Goal: Task Accomplishment & Management: Manage account settings

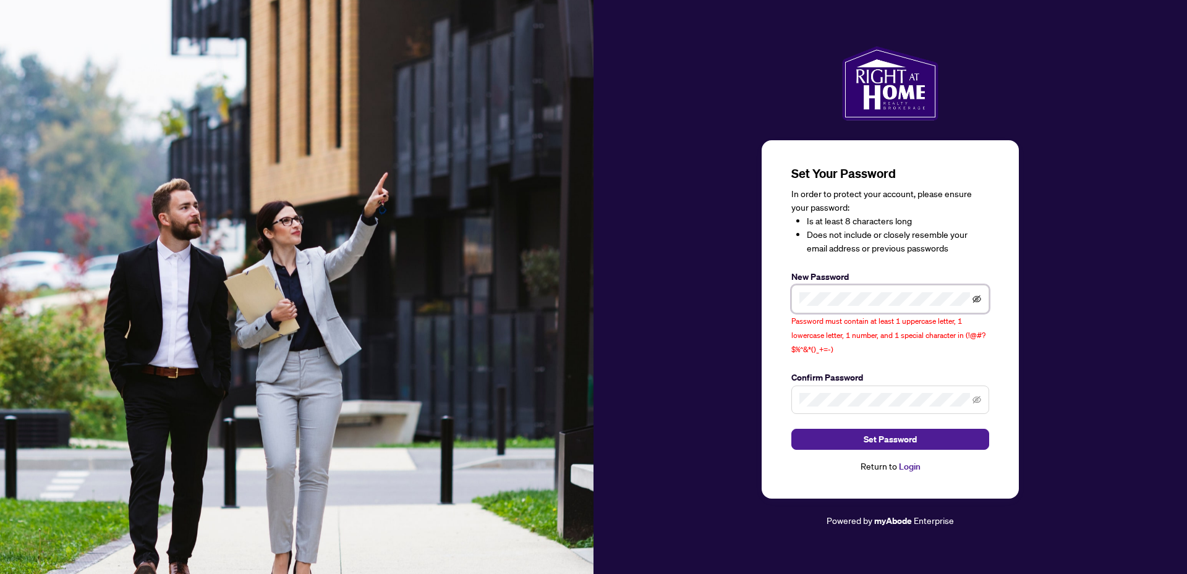
click at [975, 299] on icon "eye-invisible" at bounding box center [976, 298] width 9 height 7
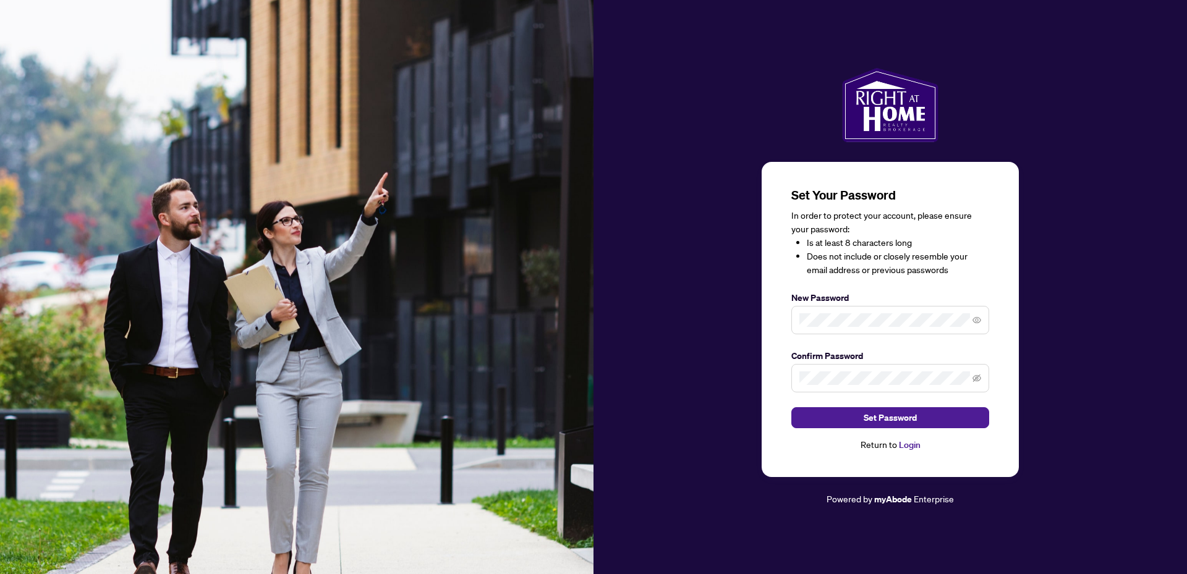
click at [817, 368] on span at bounding box center [890, 378] width 198 height 28
click at [875, 416] on span "Set Password" at bounding box center [889, 418] width 53 height 20
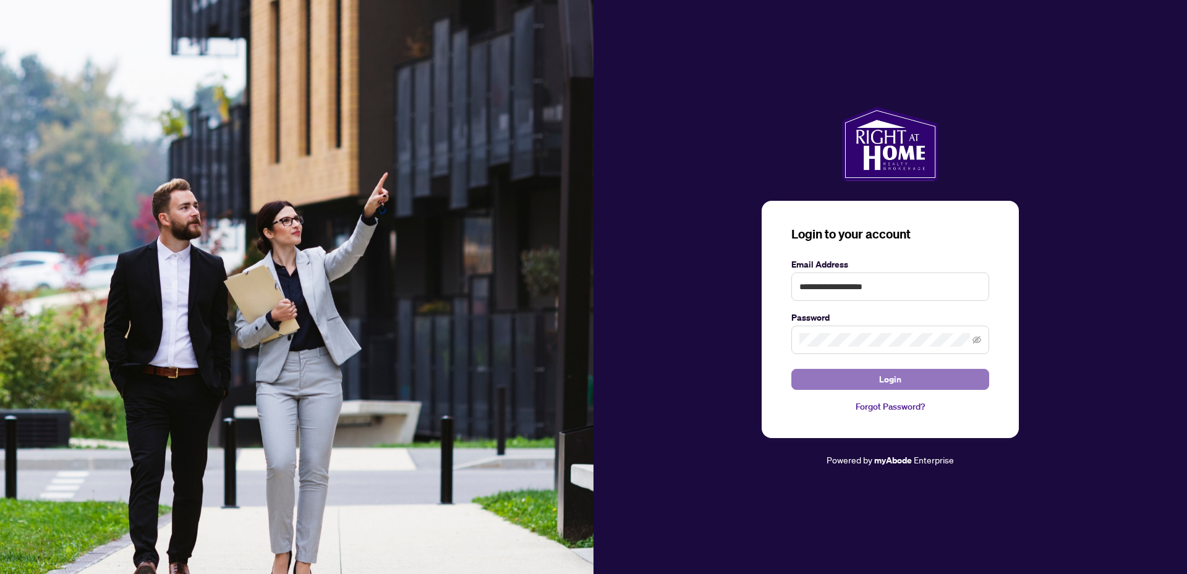
click at [894, 381] on span "Login" at bounding box center [890, 380] width 22 height 20
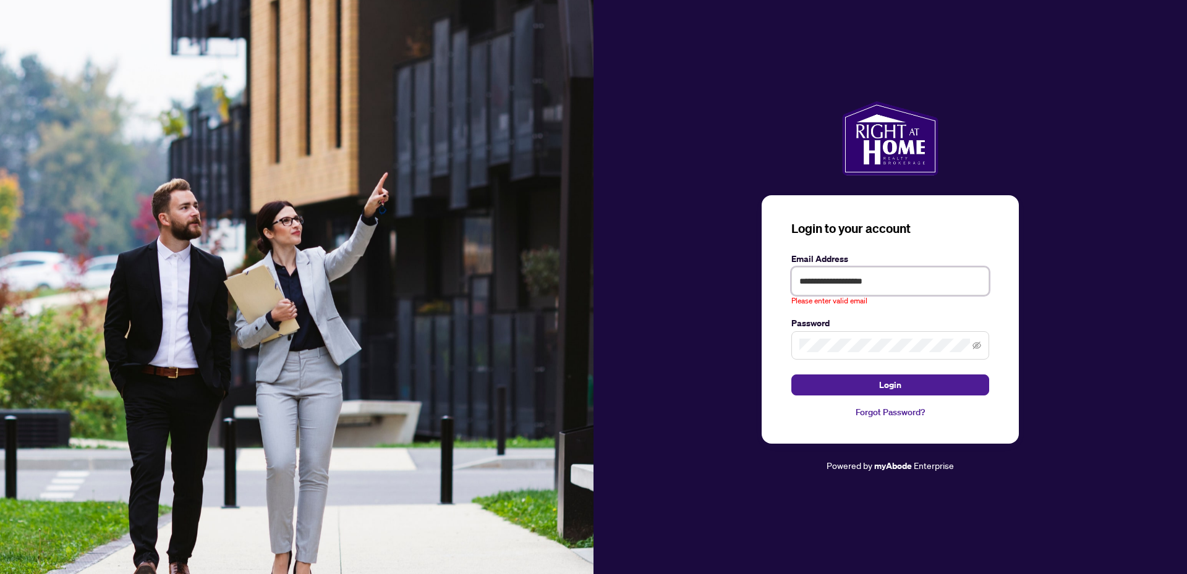
click at [891, 286] on input "**********" at bounding box center [890, 281] width 198 height 28
drag, startPoint x: 897, startPoint y: 282, endPoint x: 753, endPoint y: 279, distance: 144.0
click at [753, 279] on div "**********" at bounding box center [889, 287] width 593 height 372
type input "**********"
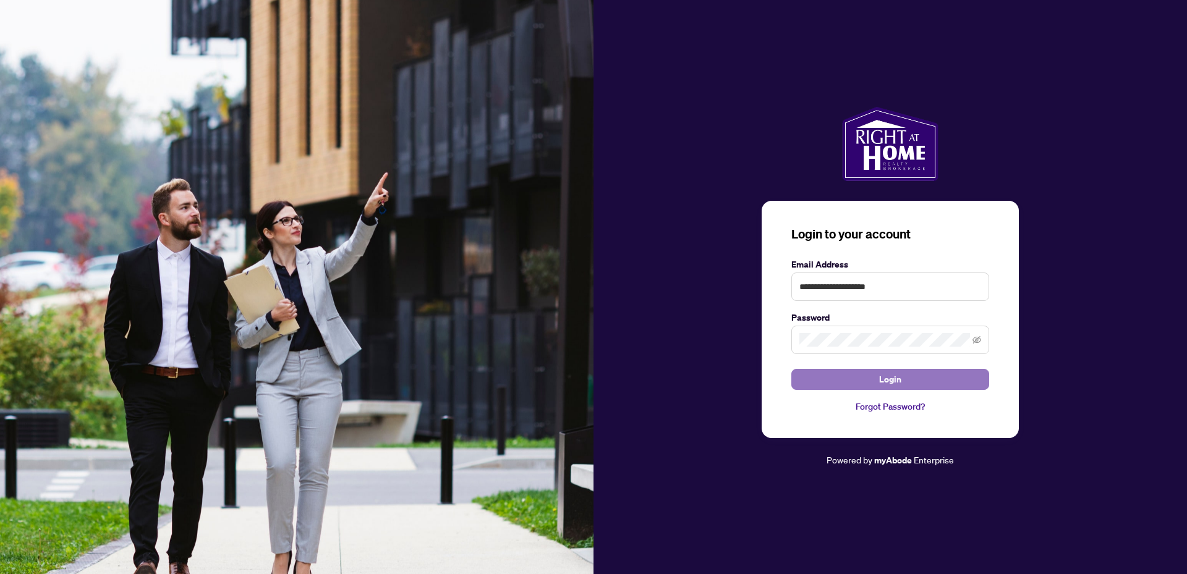
click at [890, 379] on span "Login" at bounding box center [890, 380] width 22 height 20
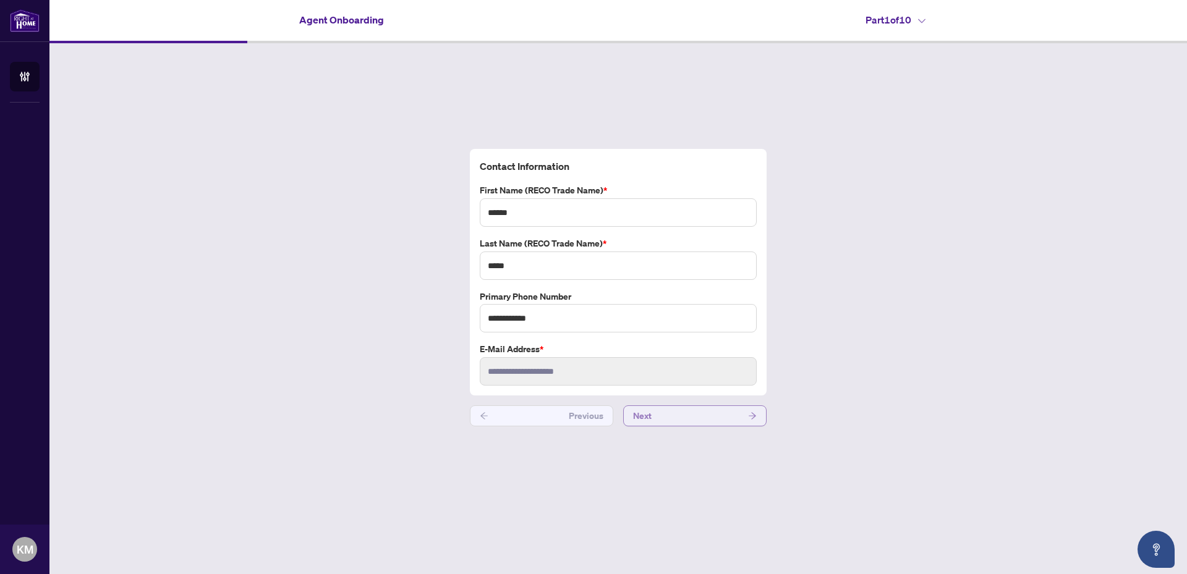
click at [662, 414] on button "Next" at bounding box center [694, 415] width 143 height 21
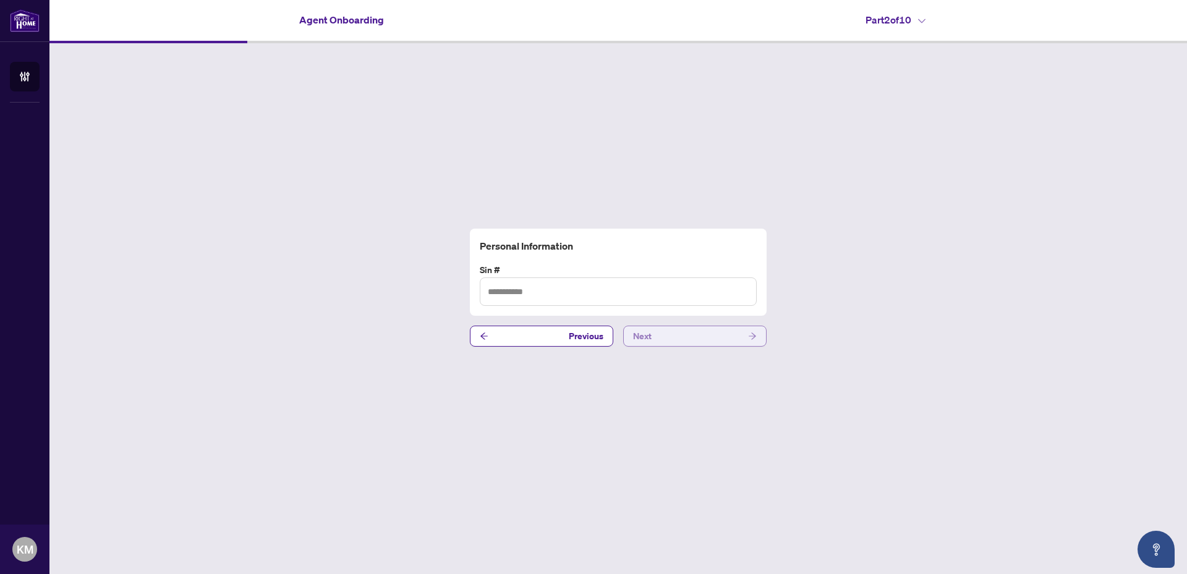
click at [650, 342] on span "Next" at bounding box center [642, 336] width 19 height 20
click at [511, 294] on input "text" at bounding box center [618, 291] width 277 height 28
paste input "*********"
type input "**********"
click at [684, 336] on button "Next" at bounding box center [694, 336] width 143 height 21
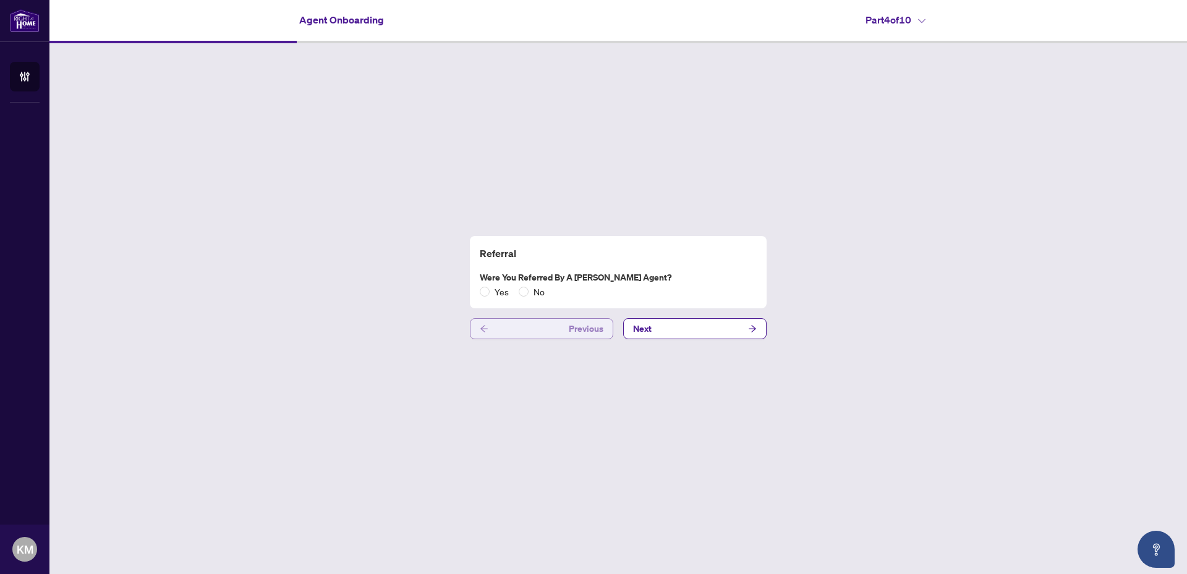
click at [486, 332] on icon "arrow-left" at bounding box center [484, 328] width 9 height 9
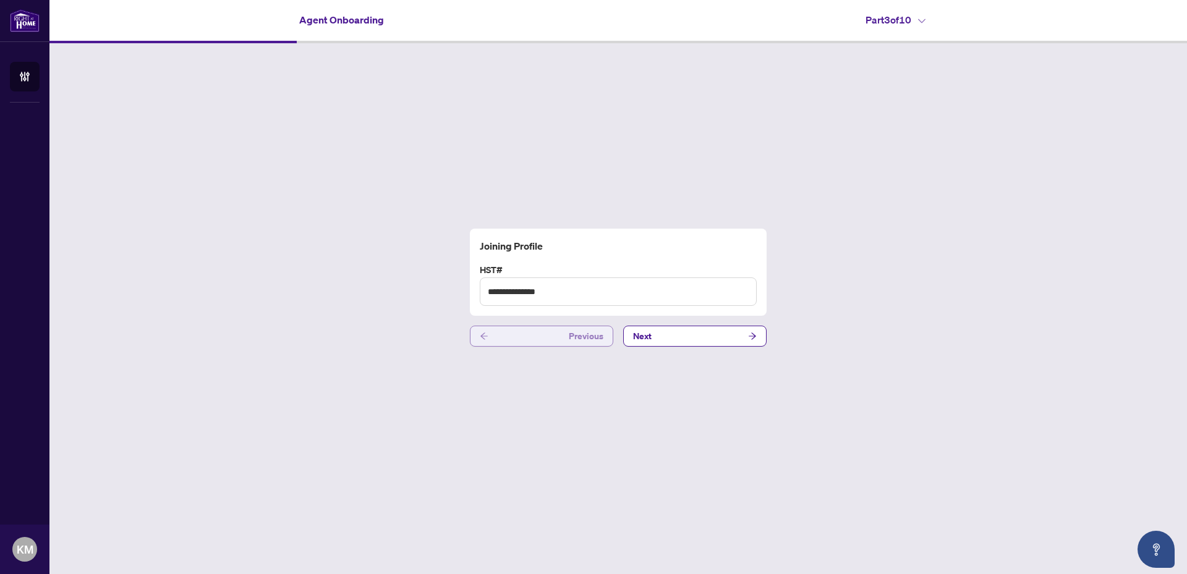
click at [486, 332] on icon "arrow-left" at bounding box center [484, 336] width 9 height 9
click at [701, 332] on button "Next" at bounding box center [694, 336] width 143 height 21
click at [698, 337] on button "Next" at bounding box center [694, 336] width 143 height 21
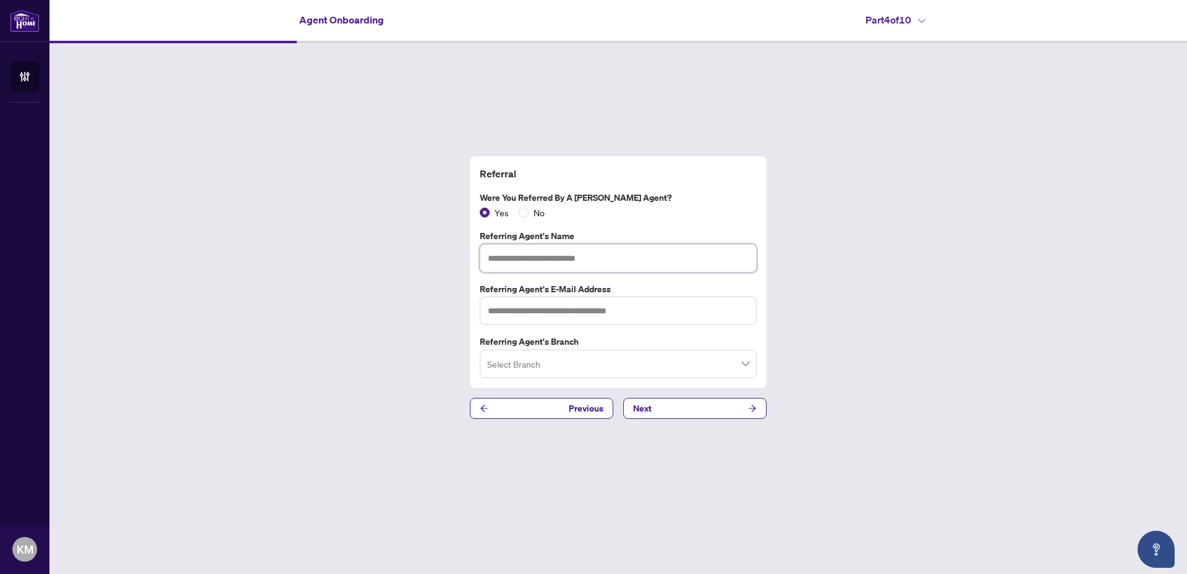
click at [557, 252] on input "text" at bounding box center [618, 258] width 277 height 28
type input "**********"
click at [523, 317] on input "text" at bounding box center [618, 311] width 277 height 28
type input "**********"
click at [514, 371] on input "search" at bounding box center [612, 365] width 251 height 27
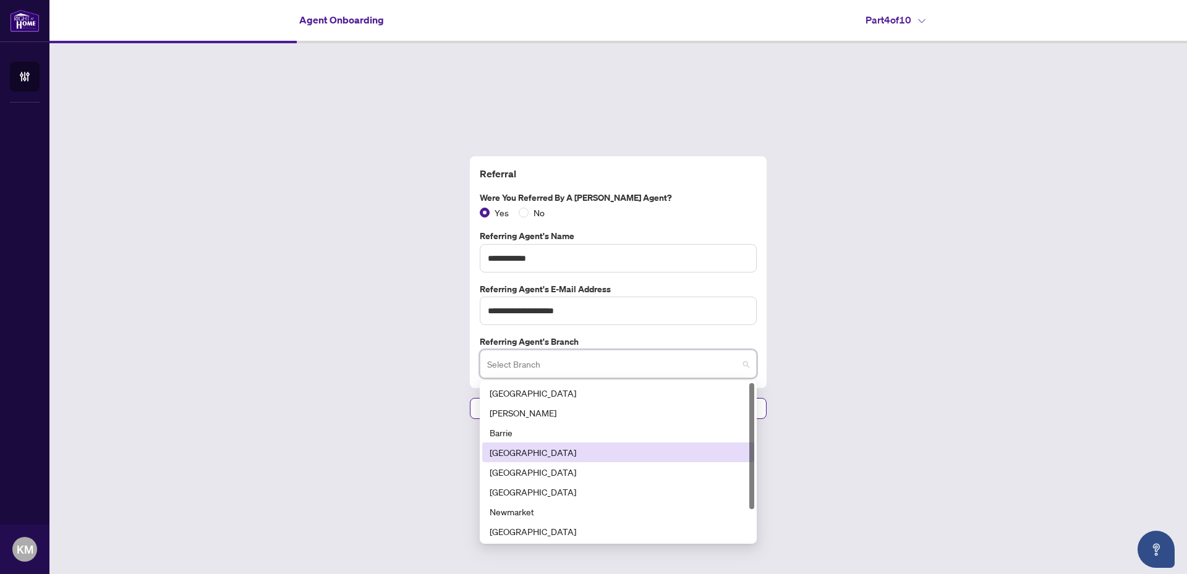
click at [518, 454] on div "[GEOGRAPHIC_DATA]" at bounding box center [617, 453] width 257 height 14
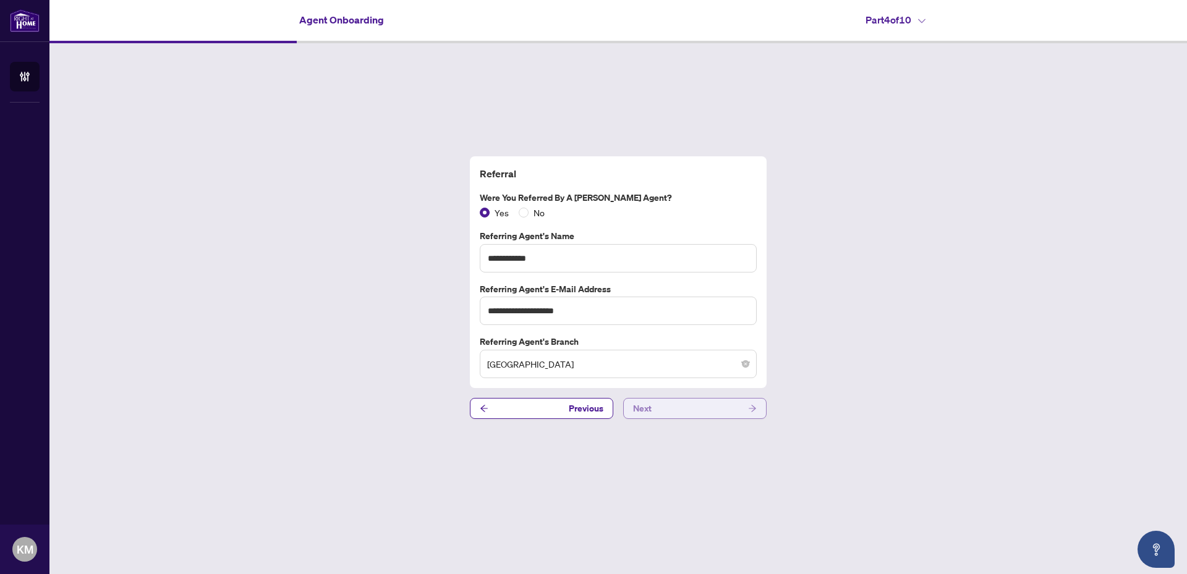
click at [647, 406] on span "Next" at bounding box center [642, 409] width 19 height 20
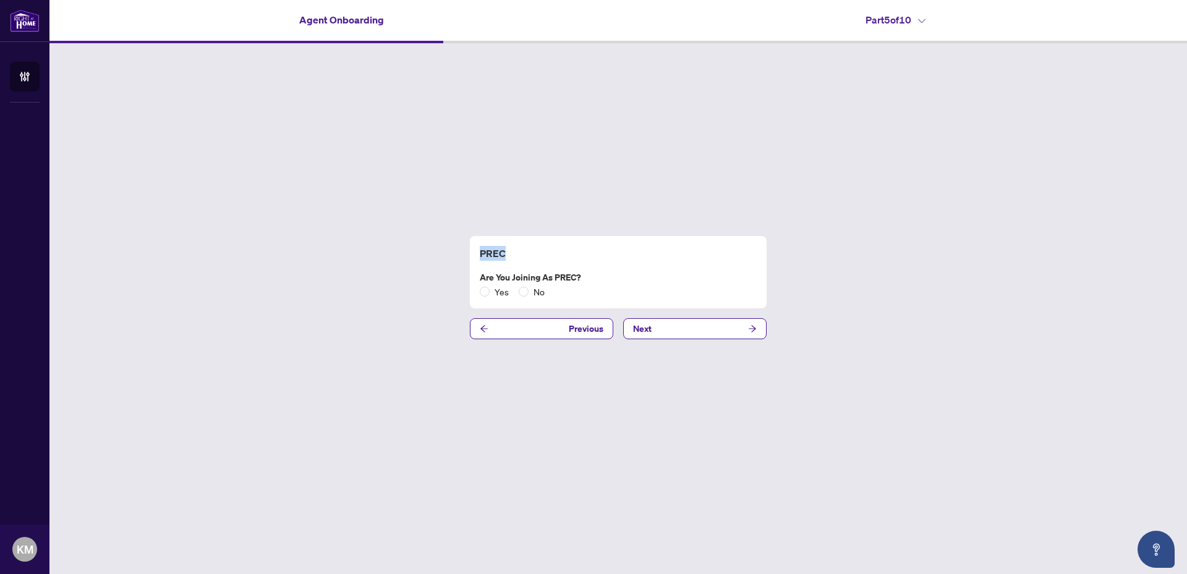
drag, startPoint x: 480, startPoint y: 252, endPoint x: 511, endPoint y: 252, distance: 31.5
click at [511, 252] on h4 "PREC" at bounding box center [618, 253] width 277 height 15
copy h4 "PREC"
click at [670, 330] on button "Next" at bounding box center [694, 328] width 143 height 21
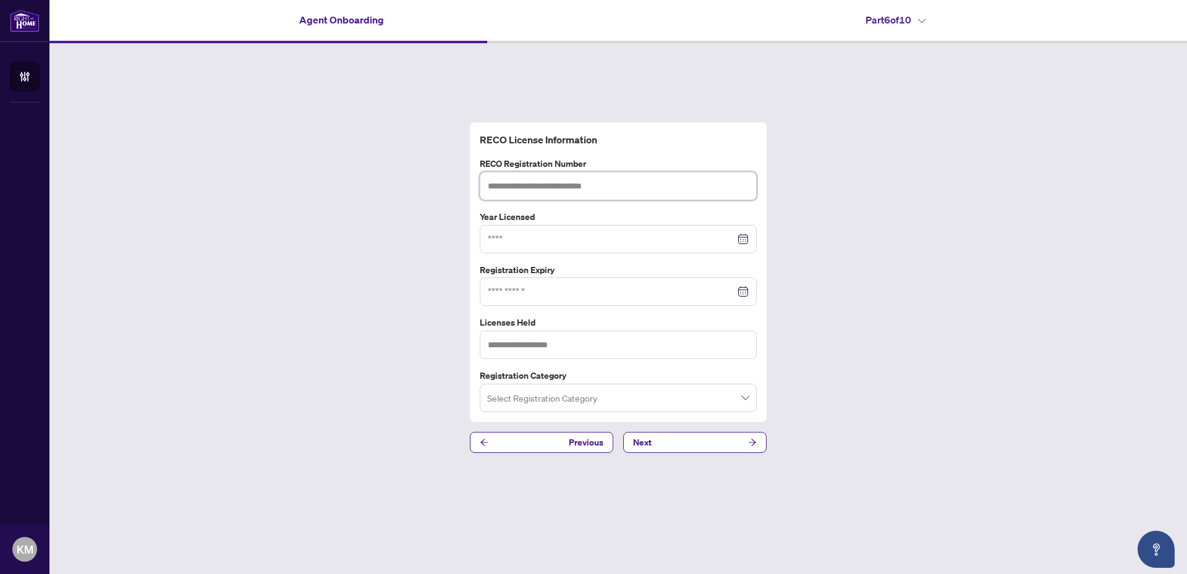
click at [533, 185] on input "text" at bounding box center [618, 186] width 277 height 28
paste input "*******"
type input "*******"
click at [490, 235] on input at bounding box center [611, 239] width 247 height 14
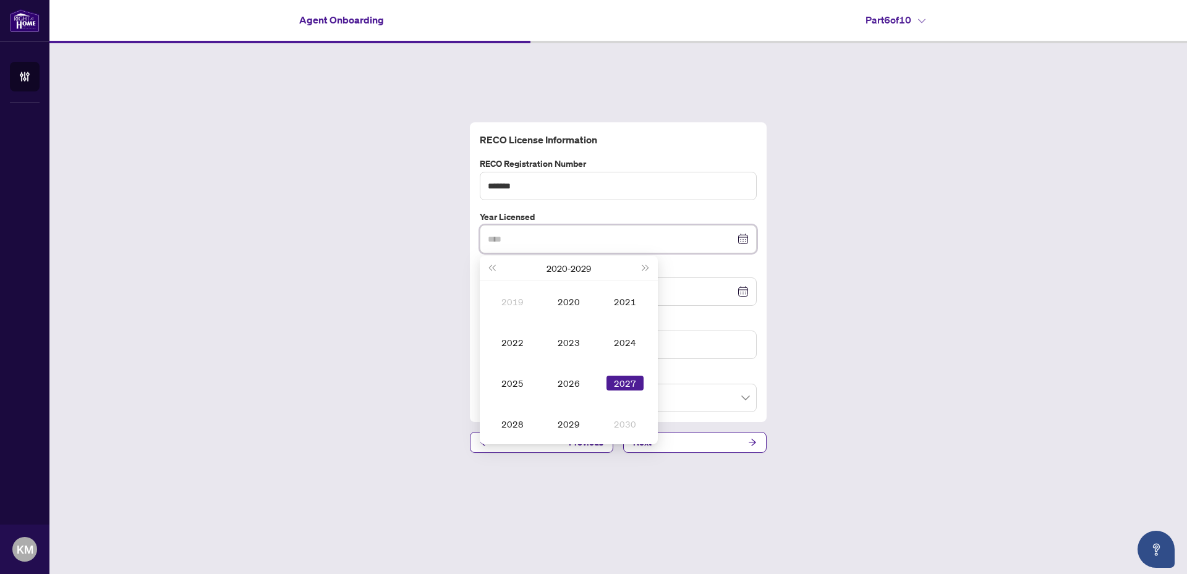
type input "****"
click at [626, 385] on div "2027" at bounding box center [624, 383] width 37 height 15
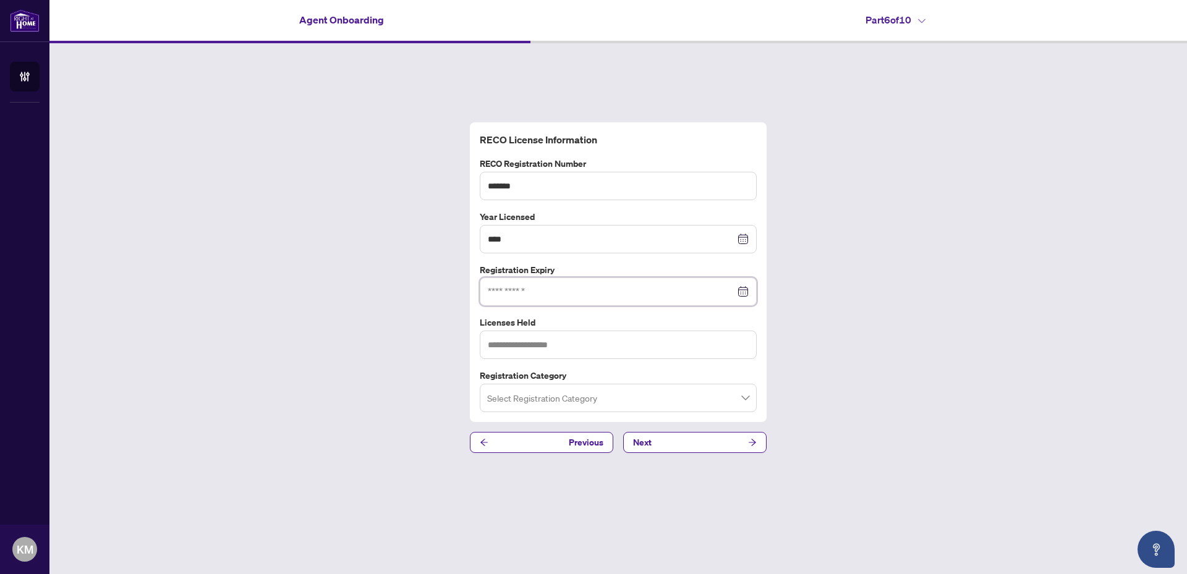
click at [531, 292] on input at bounding box center [611, 292] width 247 height 14
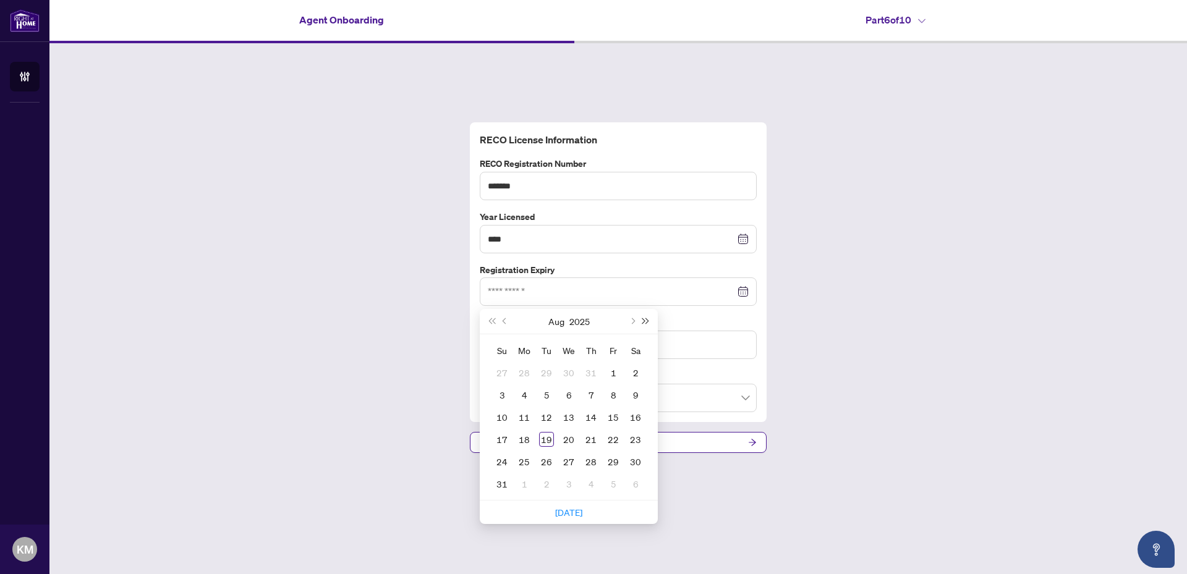
click at [643, 320] on span "Next year (Control + right)" at bounding box center [646, 321] width 6 height 6
click at [504, 321] on span "Previous month (PageUp)" at bounding box center [505, 321] width 6 height 6
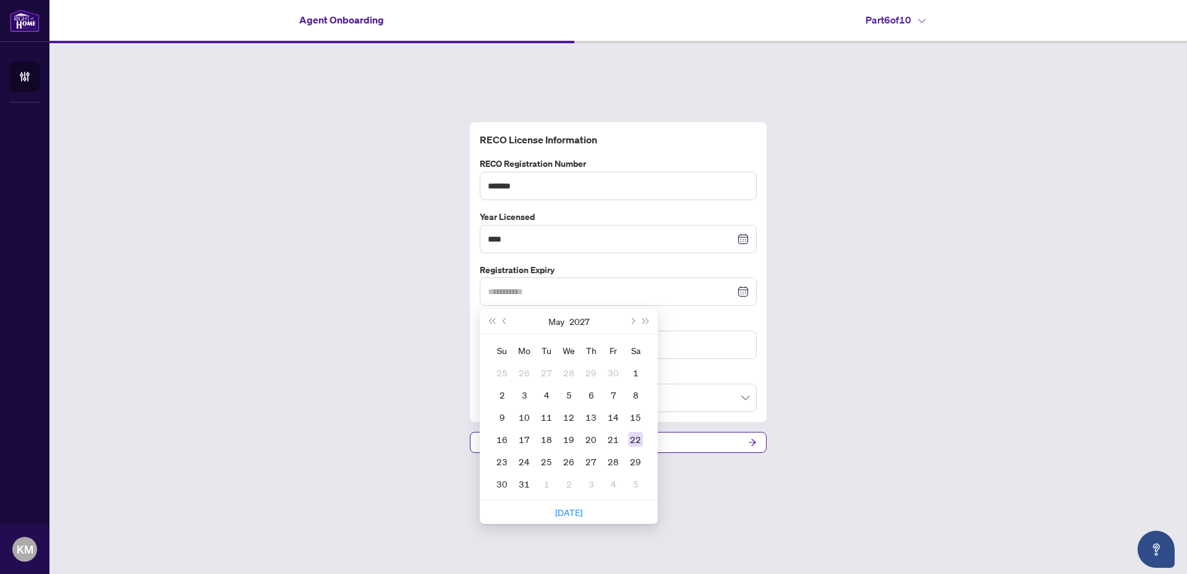
type input "**********"
click at [630, 436] on div "22" at bounding box center [635, 439] width 15 height 15
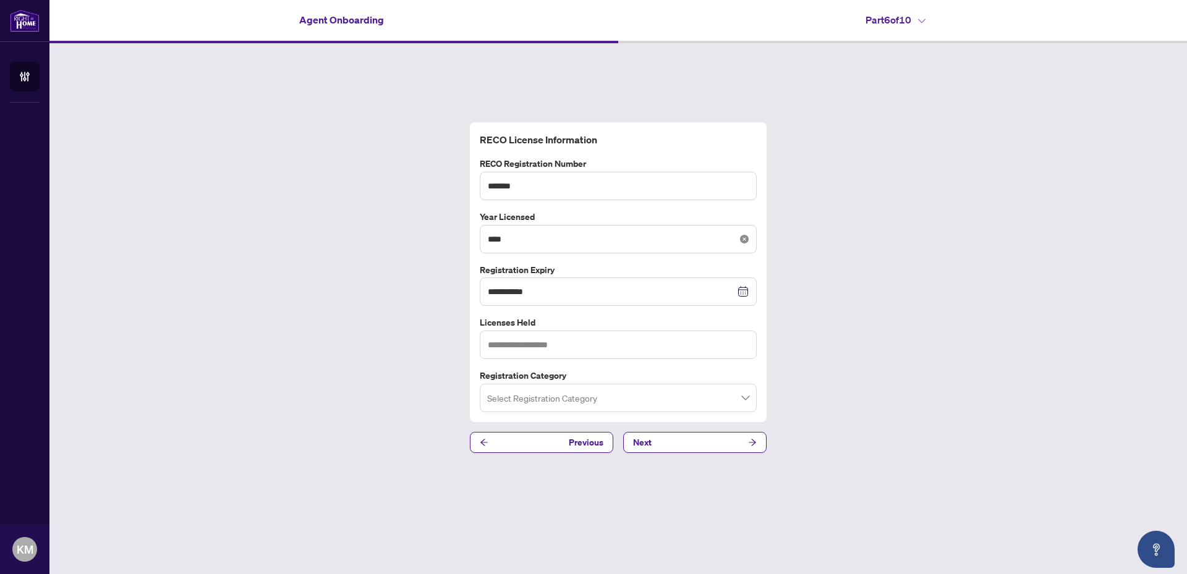
click at [745, 239] on icon "close-circle" at bounding box center [744, 239] width 9 height 9
click at [583, 235] on input at bounding box center [611, 239] width 247 height 14
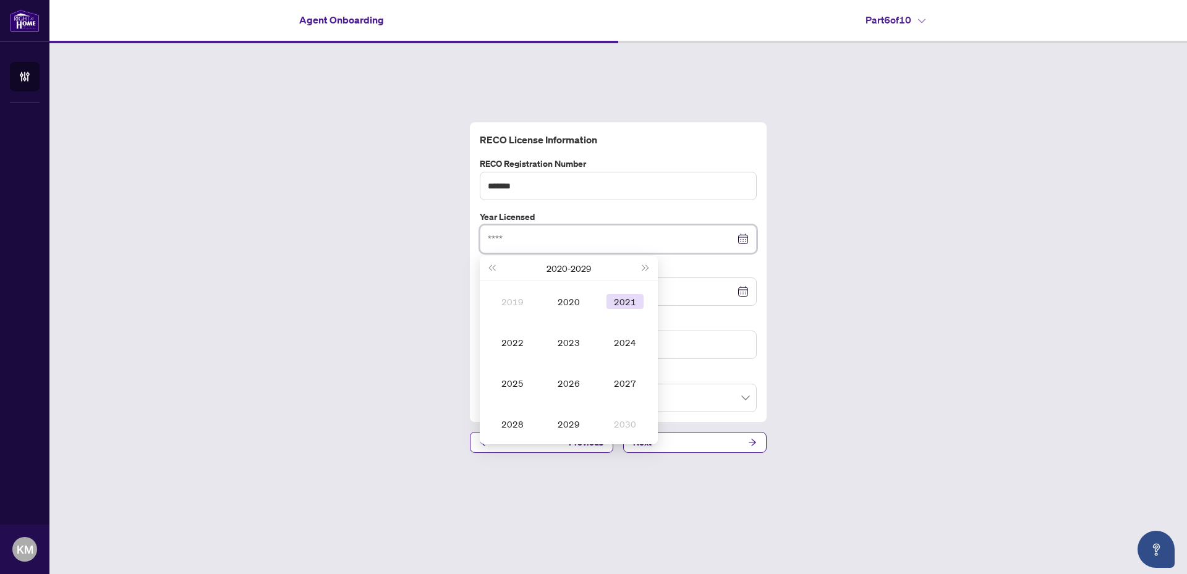
type input "****"
click at [616, 302] on div "2021" at bounding box center [624, 301] width 37 height 15
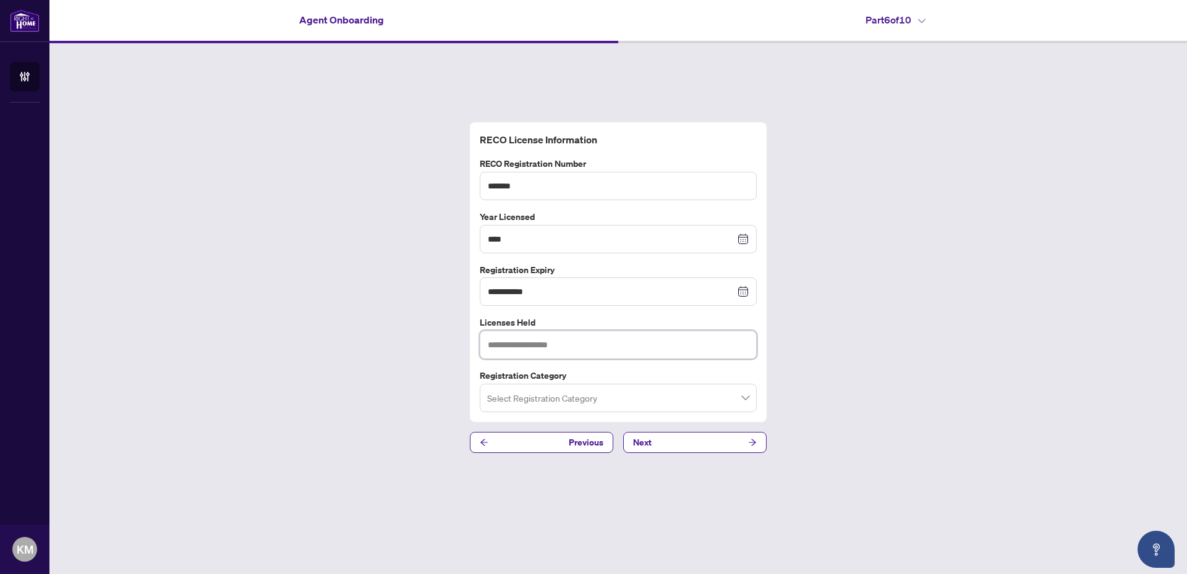
click at [586, 341] on input "text" at bounding box center [618, 345] width 277 height 28
click at [576, 400] on input "search" at bounding box center [612, 399] width 251 height 27
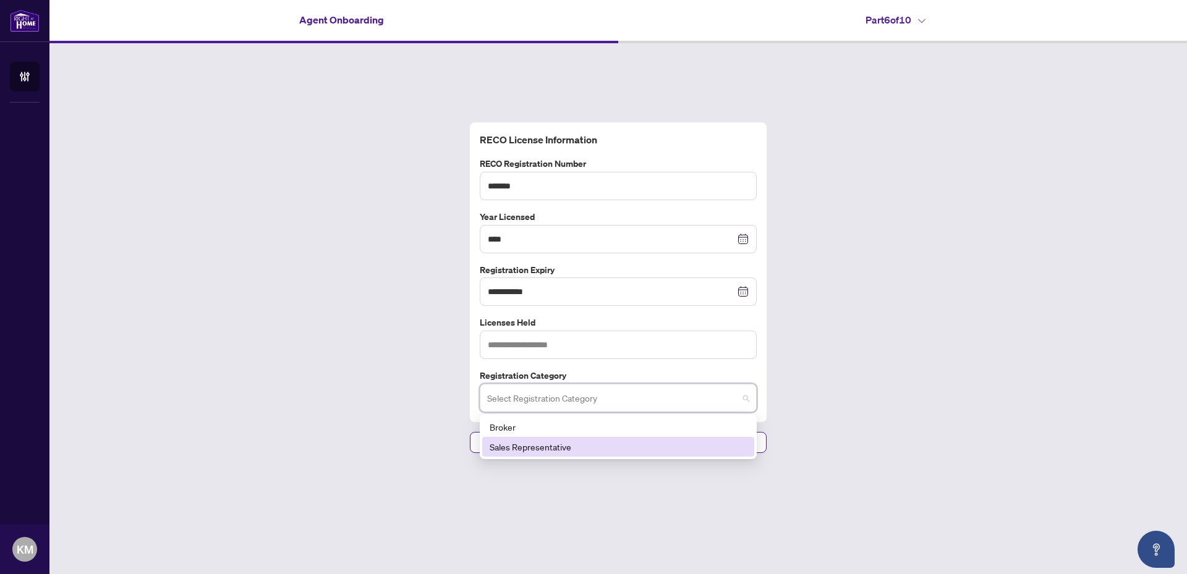
click at [549, 444] on div "Sales Representative" at bounding box center [617, 447] width 257 height 14
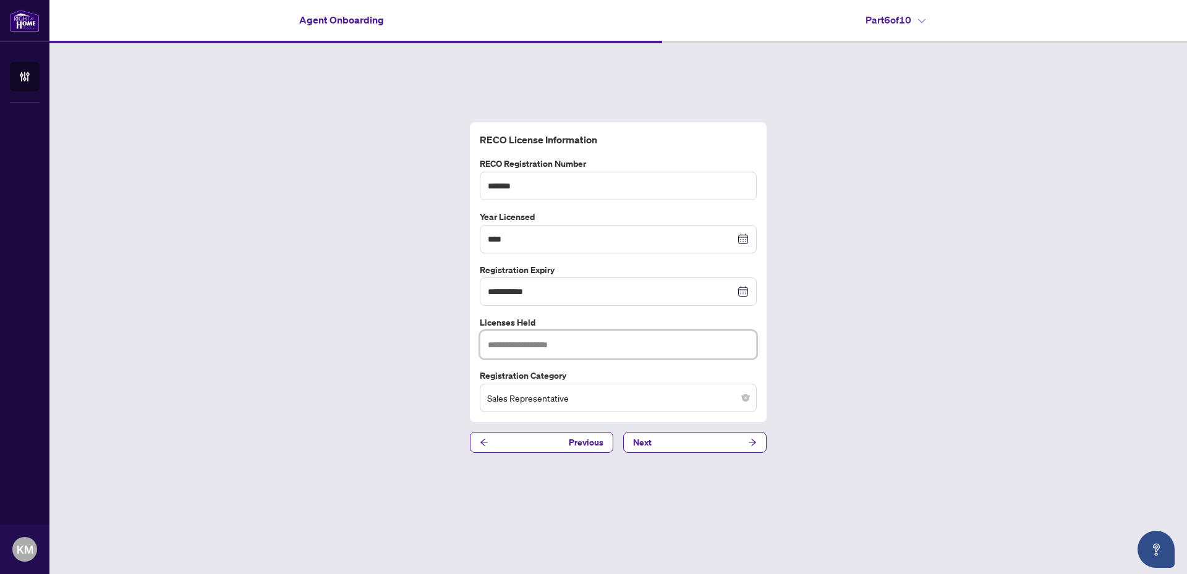
click at [529, 348] on input "text" at bounding box center [618, 345] width 277 height 28
click at [669, 442] on button "Next" at bounding box center [694, 442] width 143 height 21
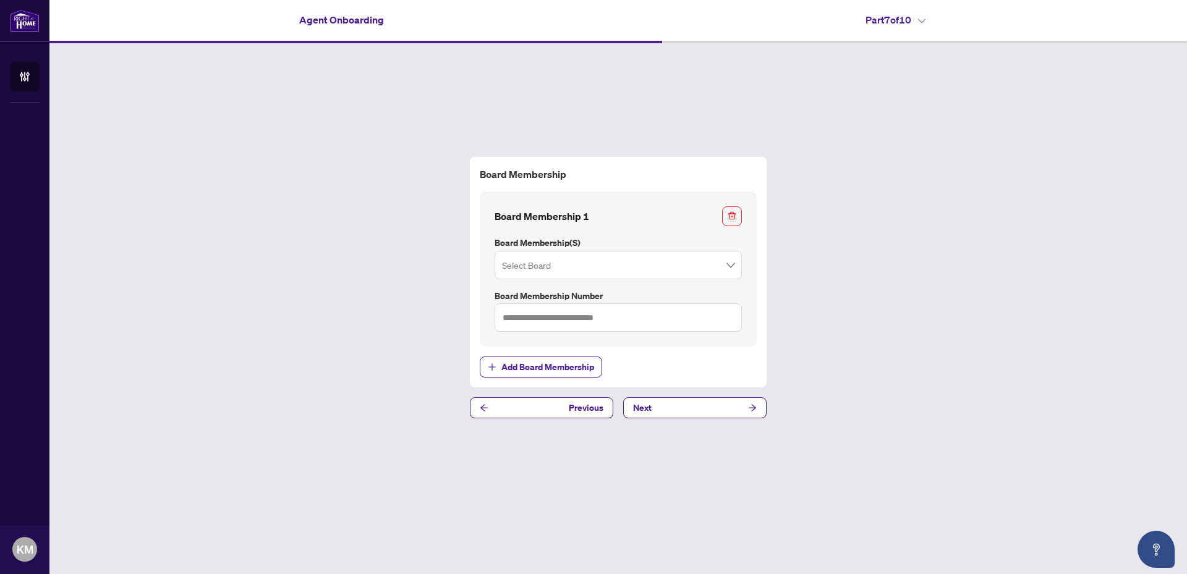
click at [540, 265] on input "search" at bounding box center [612, 266] width 221 height 27
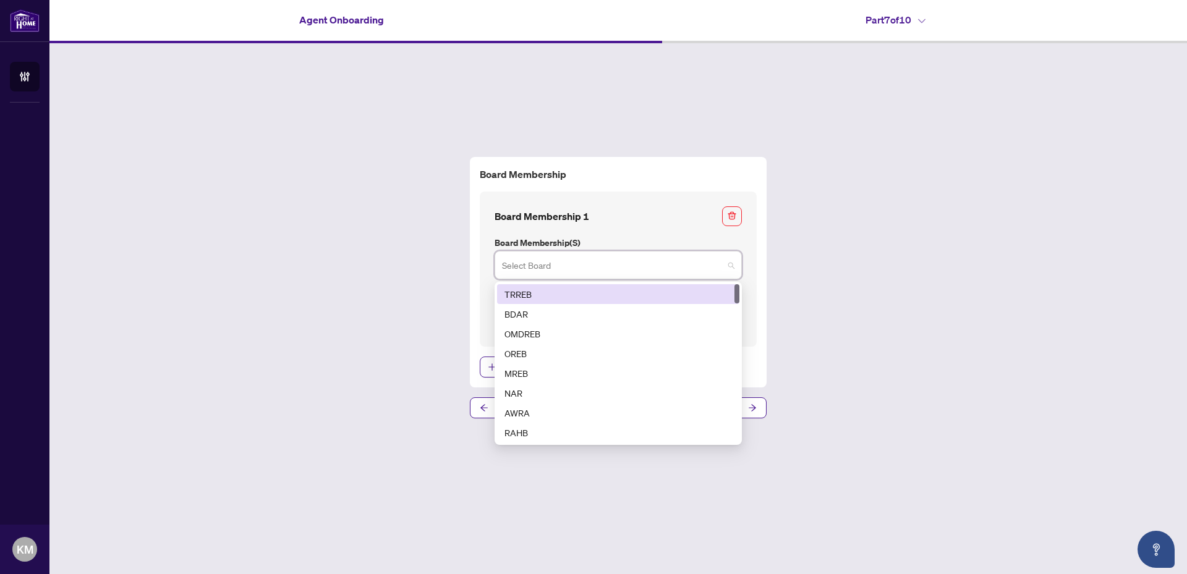
click at [528, 290] on div "TRREB" at bounding box center [617, 294] width 227 height 14
click at [554, 271] on span "TRREB" at bounding box center [618, 264] width 232 height 23
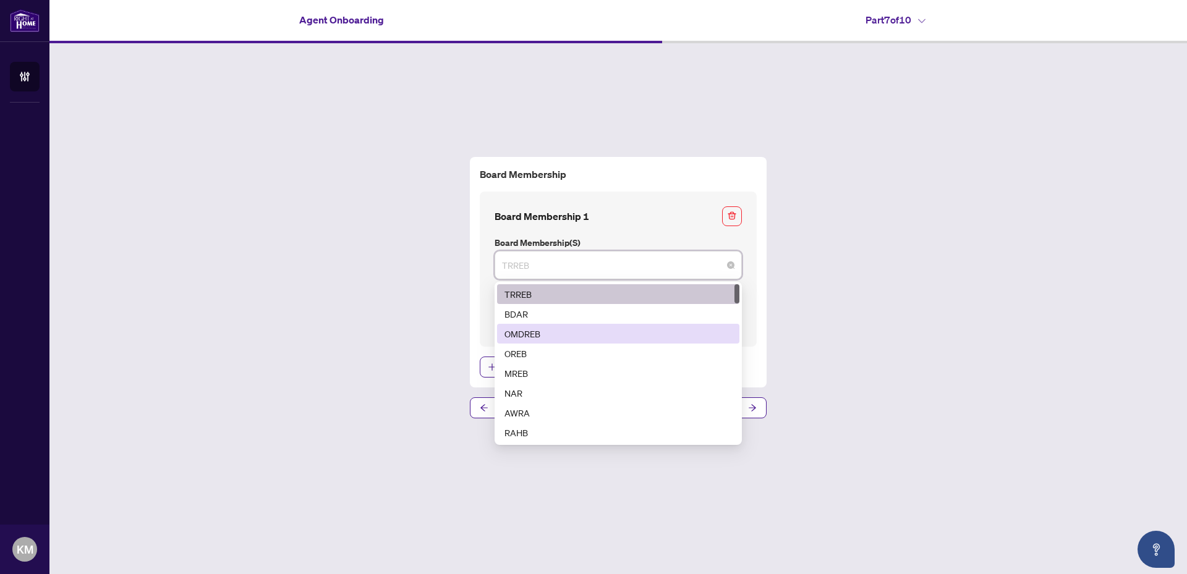
click at [533, 328] on div "OMDREB" at bounding box center [617, 334] width 227 height 14
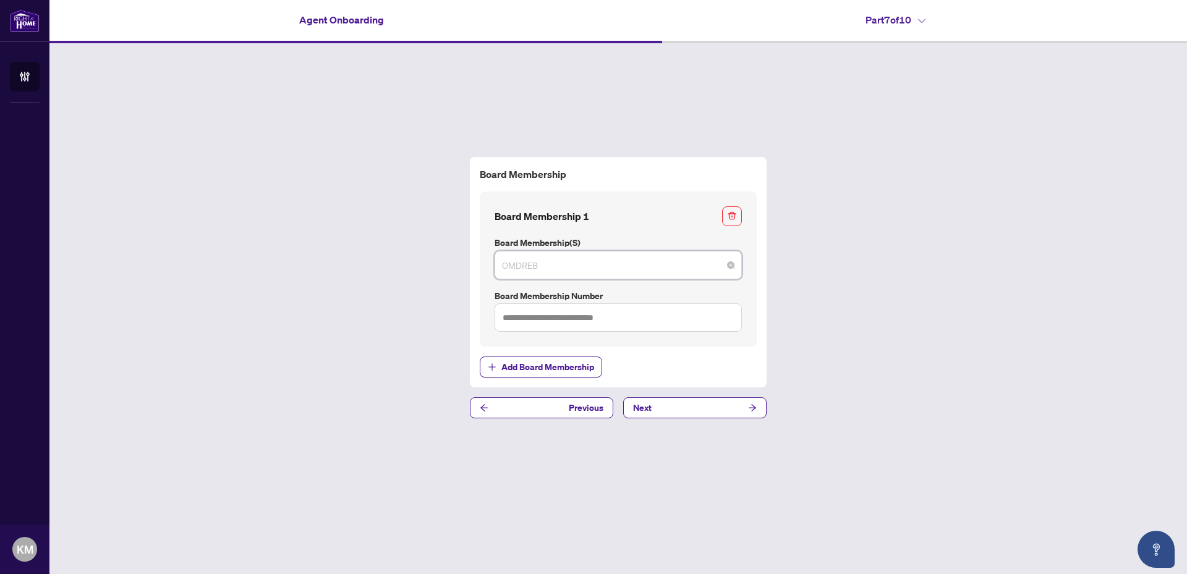
click at [548, 262] on span "OMDREB" at bounding box center [618, 264] width 232 height 23
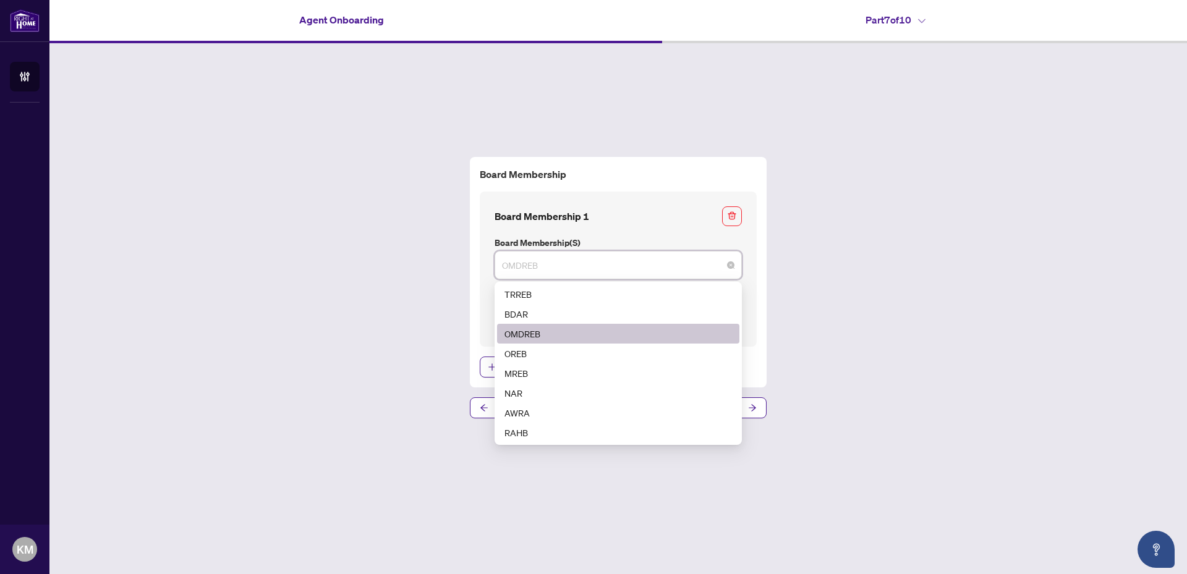
click at [523, 335] on div "OMDREB" at bounding box center [617, 334] width 227 height 14
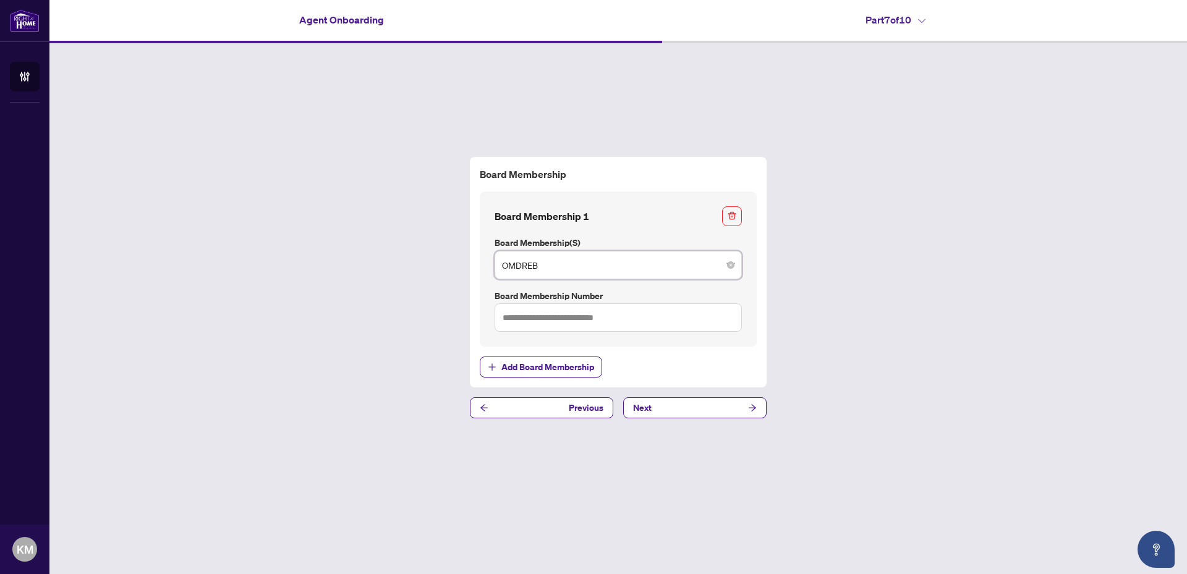
click at [536, 264] on span "OMDREB" at bounding box center [618, 264] width 232 height 23
click at [530, 316] on input "text" at bounding box center [617, 317] width 247 height 28
paste input "*******"
type input "*******"
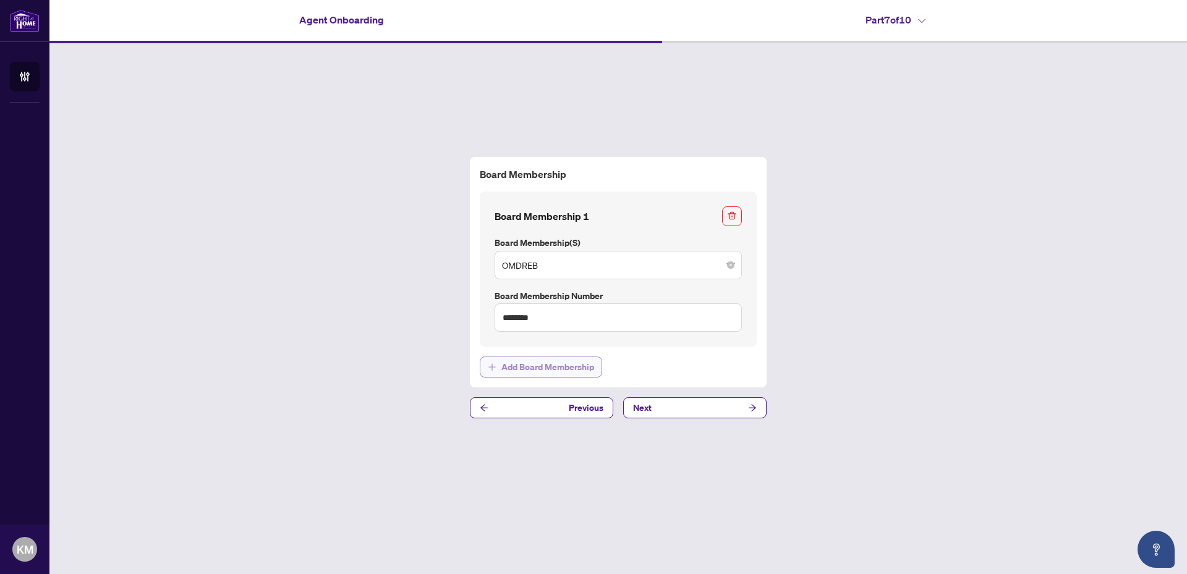
click at [513, 364] on span "Add Board Membership" at bounding box center [547, 367] width 93 height 20
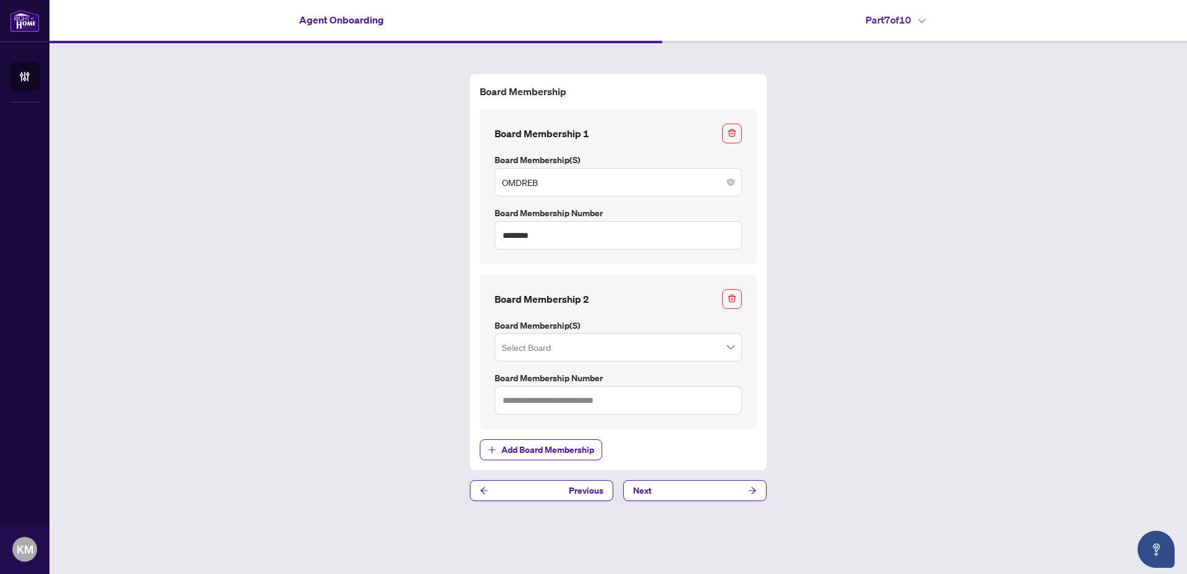
click at [528, 348] on input "search" at bounding box center [612, 349] width 221 height 27
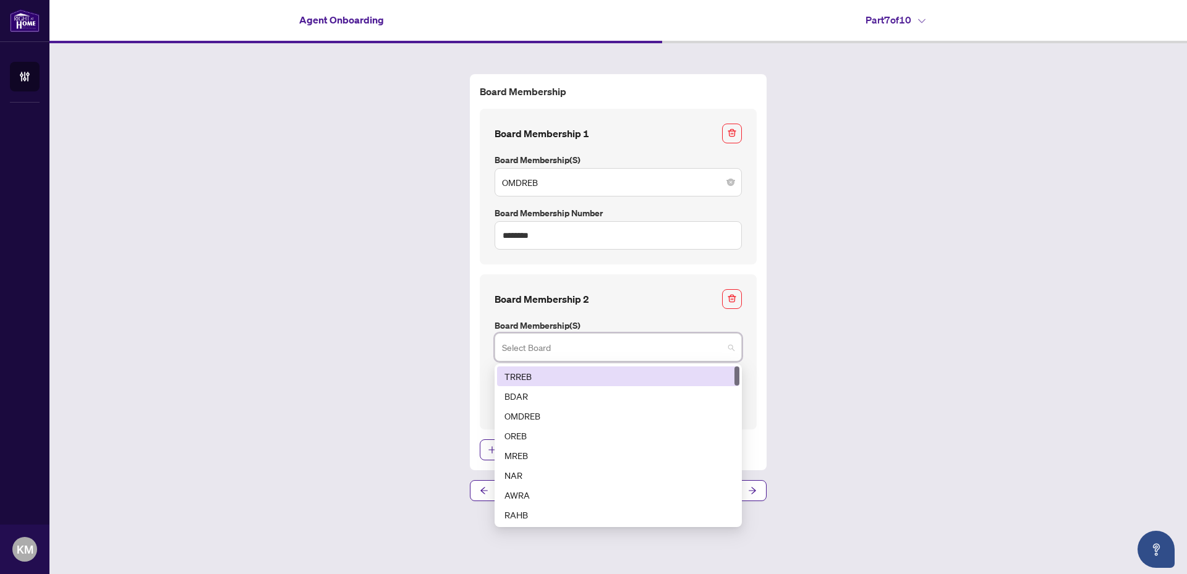
click at [526, 379] on div "TRREB" at bounding box center [617, 377] width 227 height 14
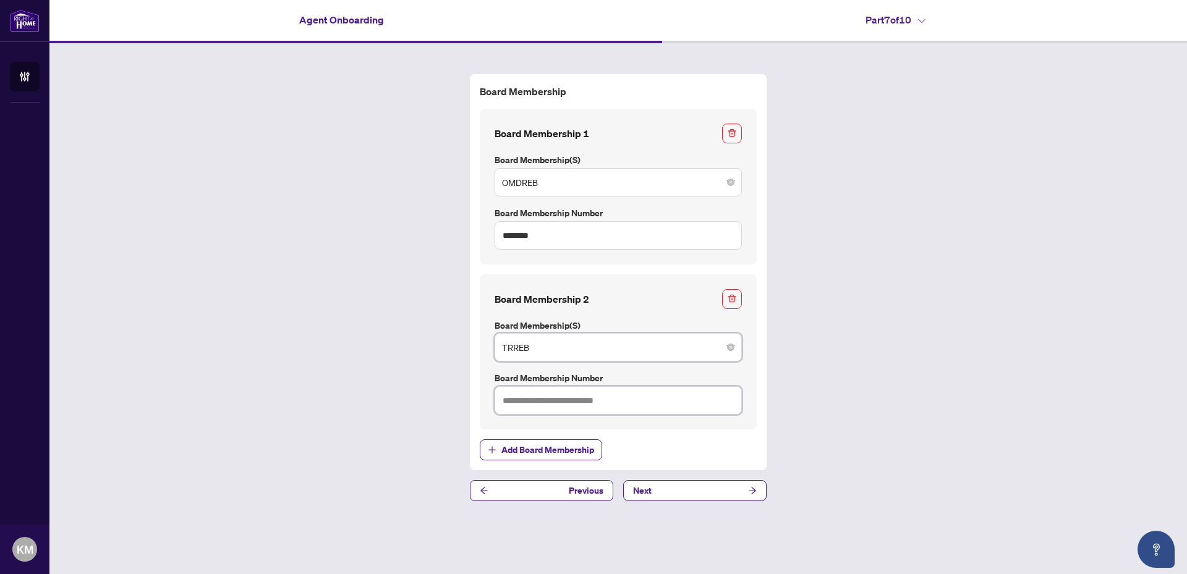
click at [534, 400] on input "text" at bounding box center [617, 400] width 247 height 28
paste input "*******"
type input "*******"
click at [650, 492] on span "Next" at bounding box center [642, 491] width 19 height 20
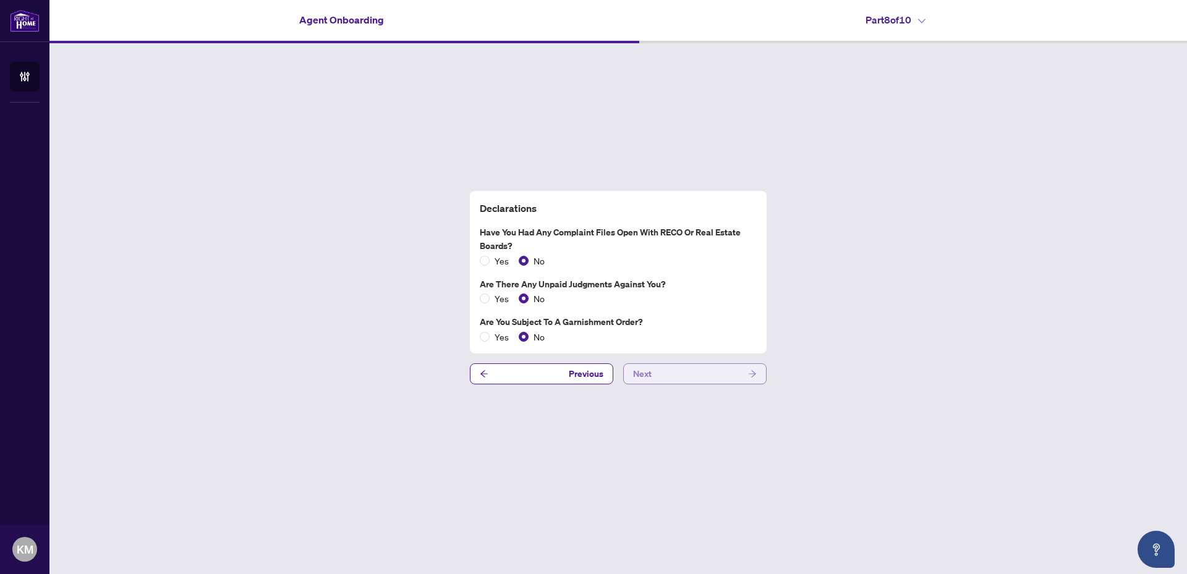
click at [656, 374] on button "Next" at bounding box center [694, 373] width 143 height 21
click at [663, 373] on button "Next" at bounding box center [694, 373] width 143 height 21
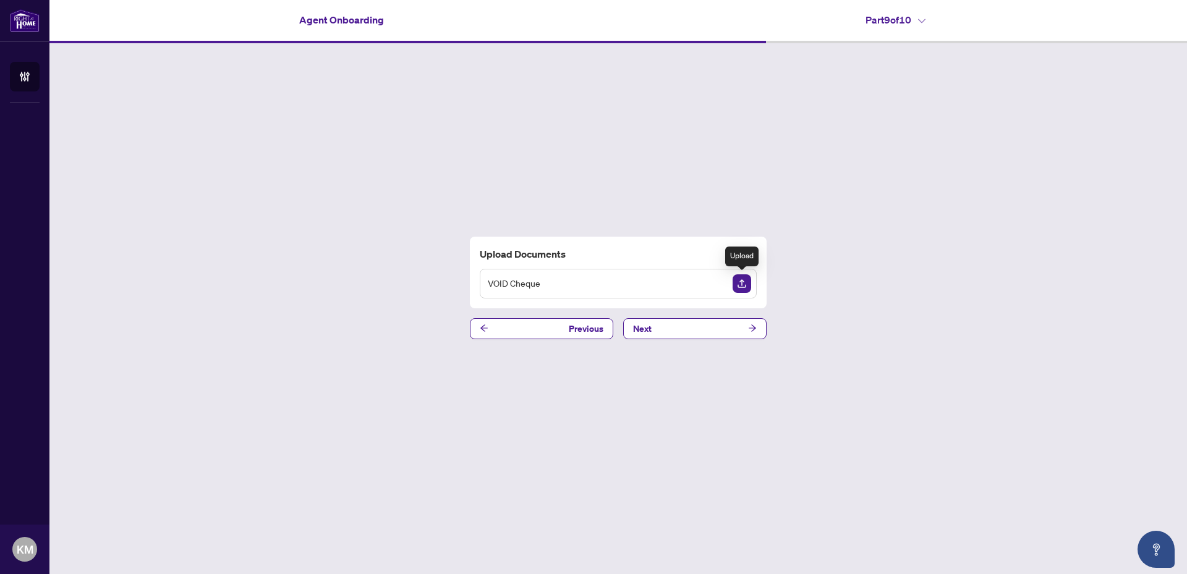
click at [737, 282] on img "Upload Document" at bounding box center [741, 283] width 19 height 19
click at [577, 285] on div "VOID Cheque" at bounding box center [618, 284] width 277 height 30
click at [739, 282] on img "Upload Document" at bounding box center [741, 283] width 19 height 19
click at [666, 324] on button "Next" at bounding box center [694, 328] width 143 height 21
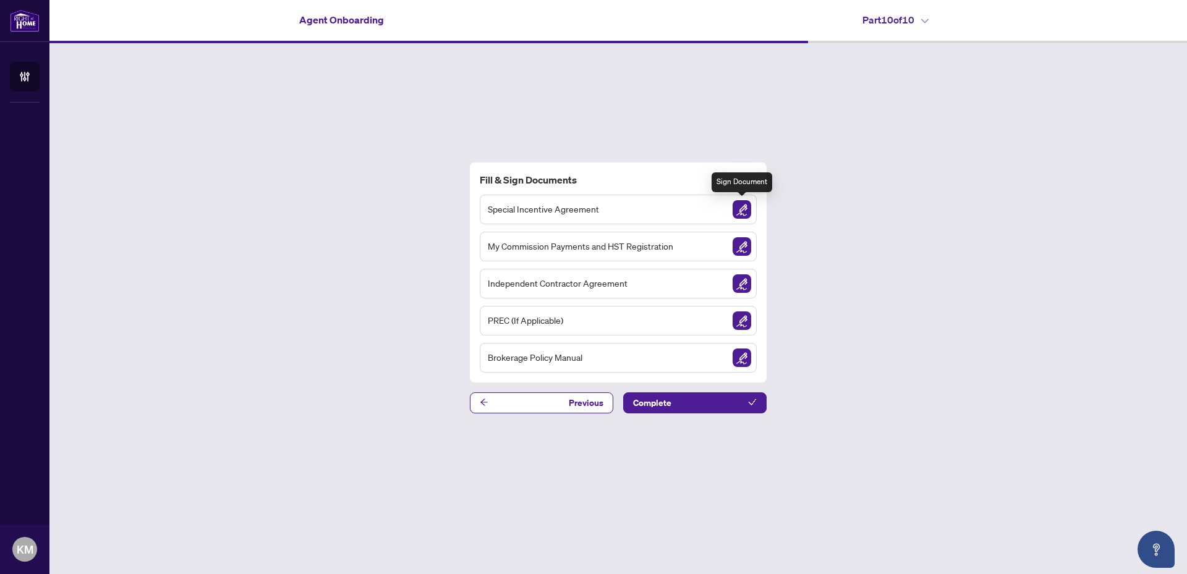
click at [740, 210] on img "Sign Document" at bounding box center [741, 209] width 19 height 19
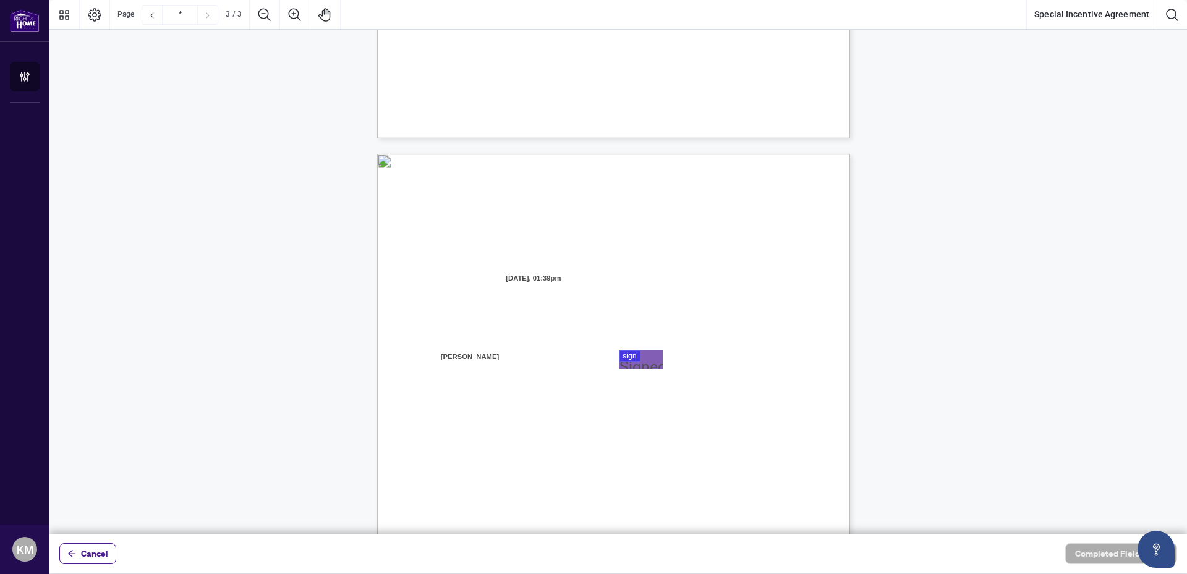
scroll to position [1190, 0]
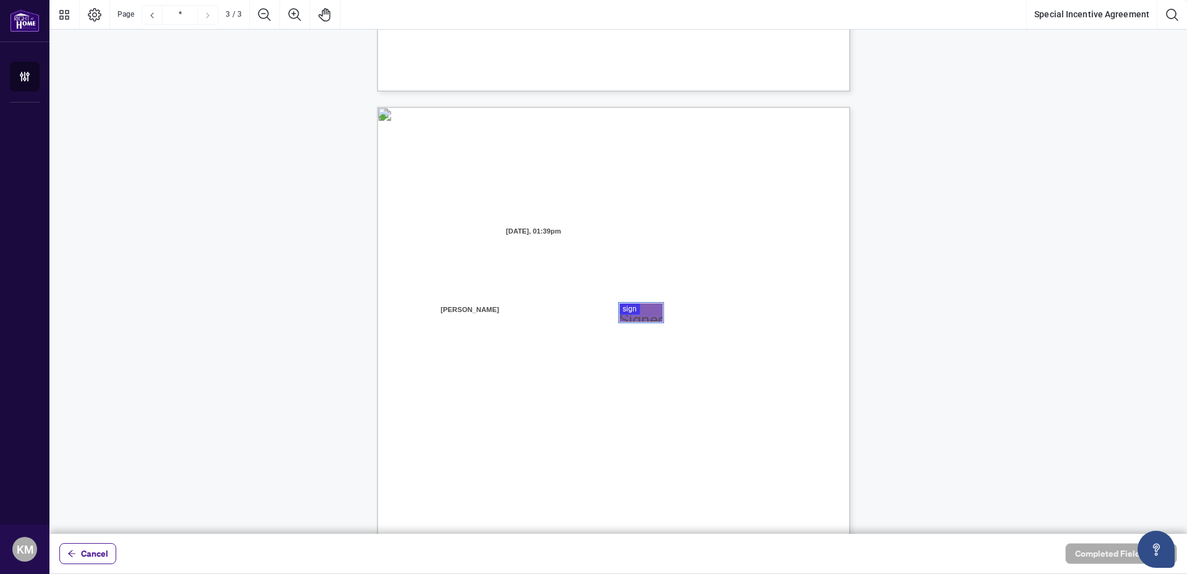
click at [627, 312] on div at bounding box center [617, 267] width 1137 height 534
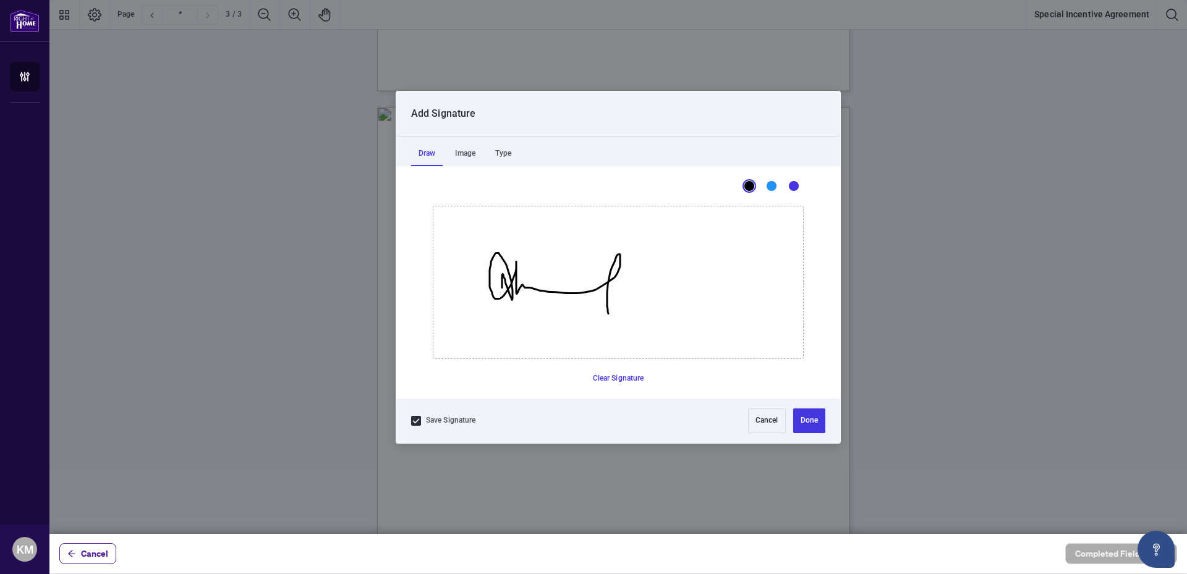
drag, startPoint x: 502, startPoint y: 286, endPoint x: 609, endPoint y: 318, distance: 111.8
click at [609, 318] on icon "Drawing canvas" at bounding box center [618, 282] width 370 height 152
click at [565, 253] on icon "Drawing canvas" at bounding box center [618, 282] width 370 height 152
drag, startPoint x: 556, startPoint y: 294, endPoint x: 631, endPoint y: 290, distance: 74.8
click at [620, 290] on icon "Drawing canvas" at bounding box center [554, 285] width 131 height 66
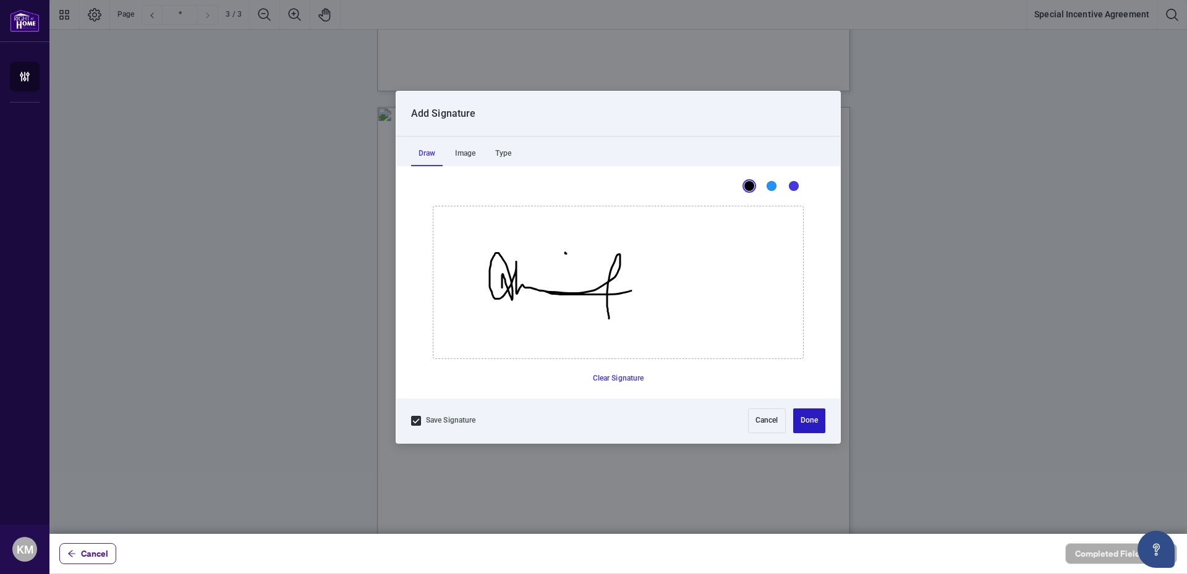
click at [797, 410] on button "Done" at bounding box center [809, 420] width 32 height 25
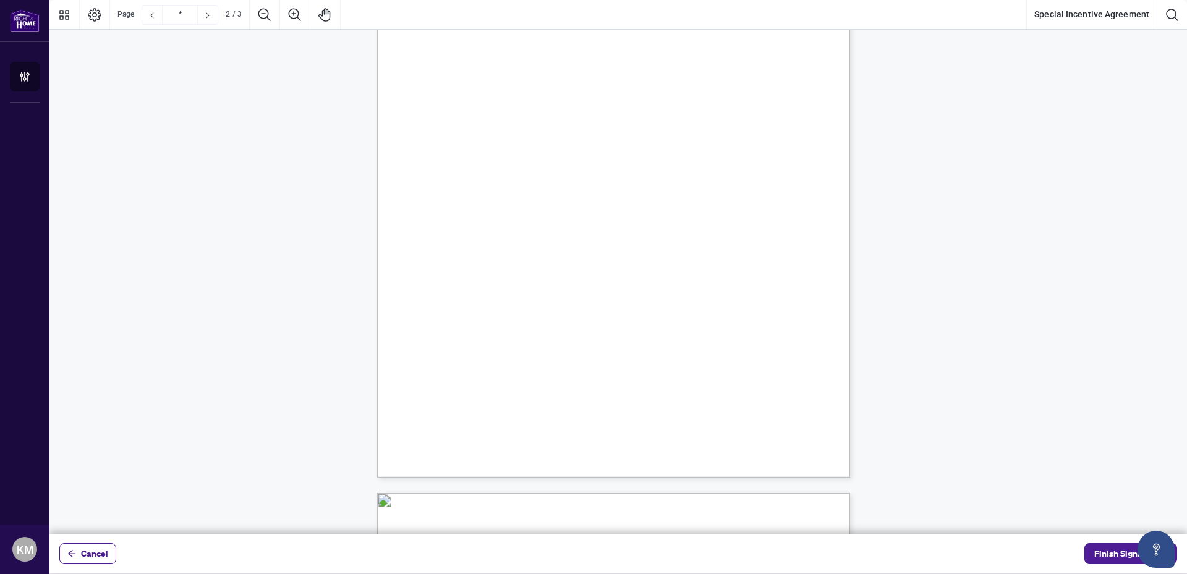
scroll to position [788, 0]
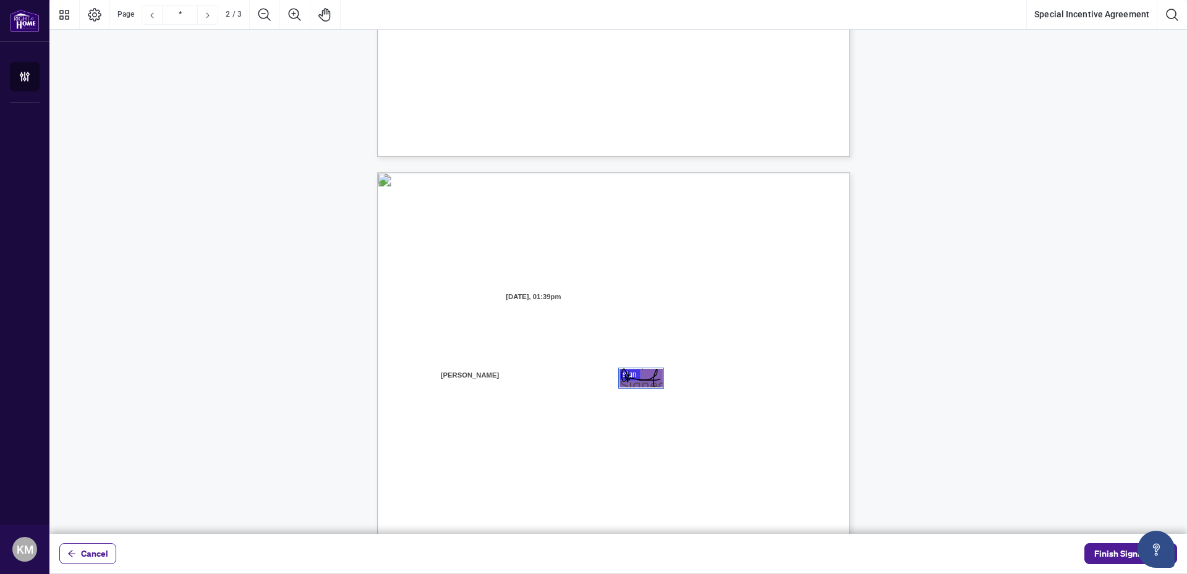
type input "*"
click at [1104, 555] on span "Finish Signing" at bounding box center [1122, 554] width 56 height 20
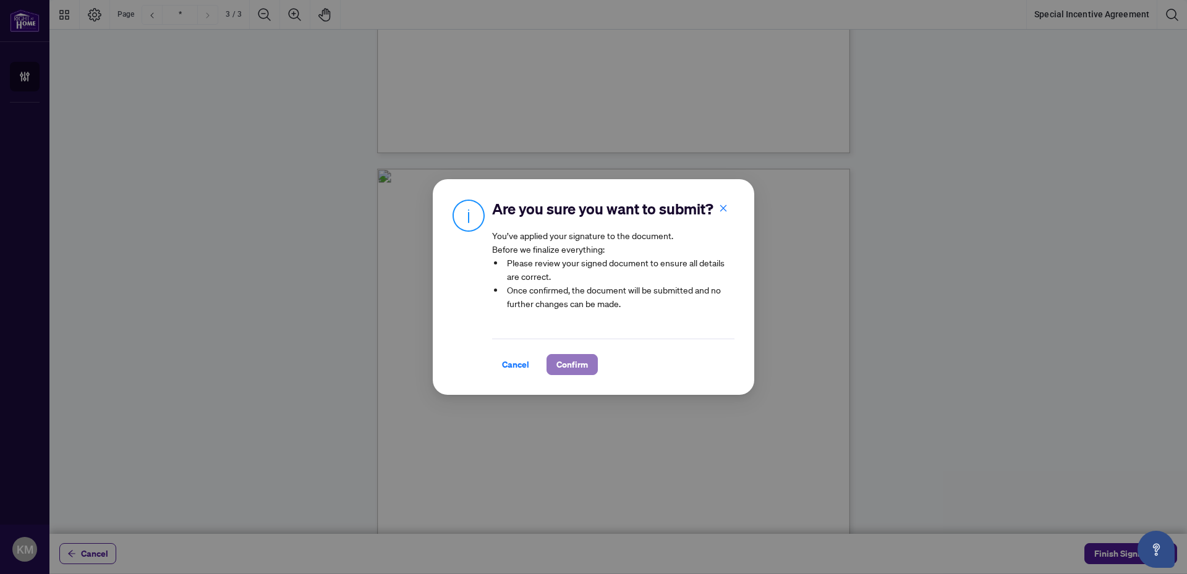
click at [569, 365] on span "Confirm" at bounding box center [572, 365] width 32 height 20
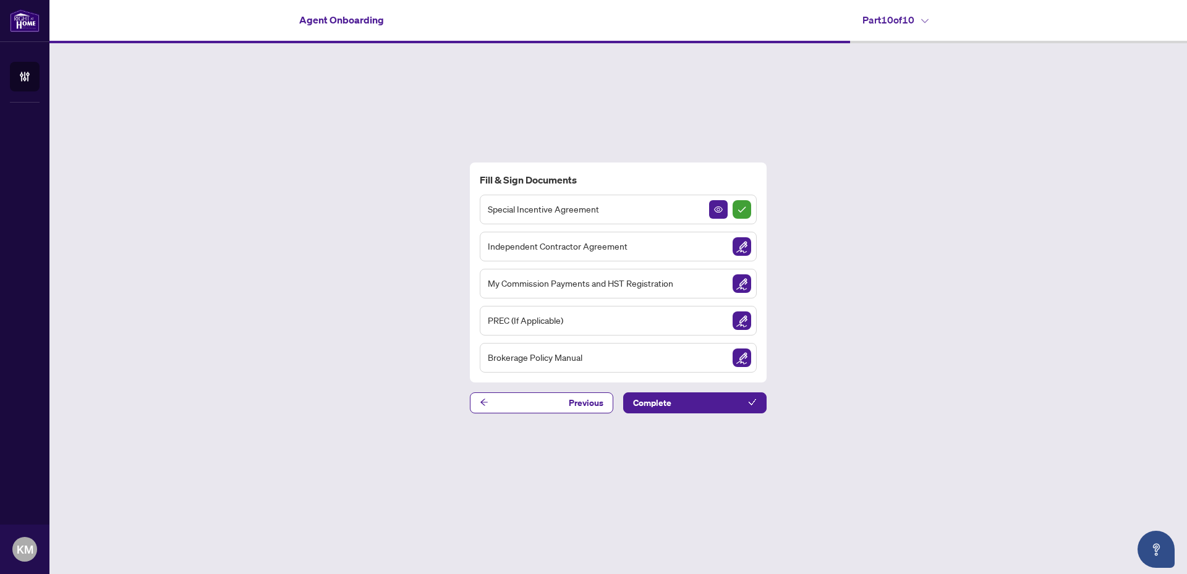
click at [616, 251] on span "Independent Contractor Agreement" at bounding box center [558, 246] width 140 height 14
click at [745, 247] on img "Sign Document" at bounding box center [741, 246] width 19 height 19
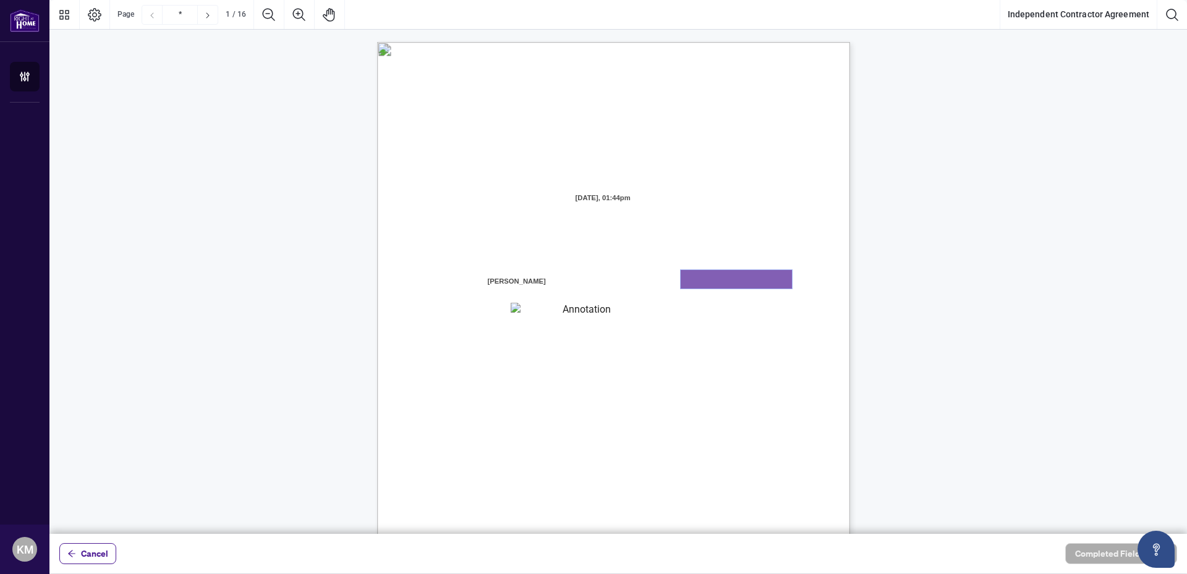
click at [701, 279] on textarea "01K2N7ZVXADQDZS13CP82GTG0Z" at bounding box center [735, 279] width 111 height 19
type textarea "********"
click at [527, 307] on textarea "********" at bounding box center [581, 311] width 142 height 16
type textarea "*********"
click at [538, 308] on textarea "*********" at bounding box center [581, 311] width 142 height 16
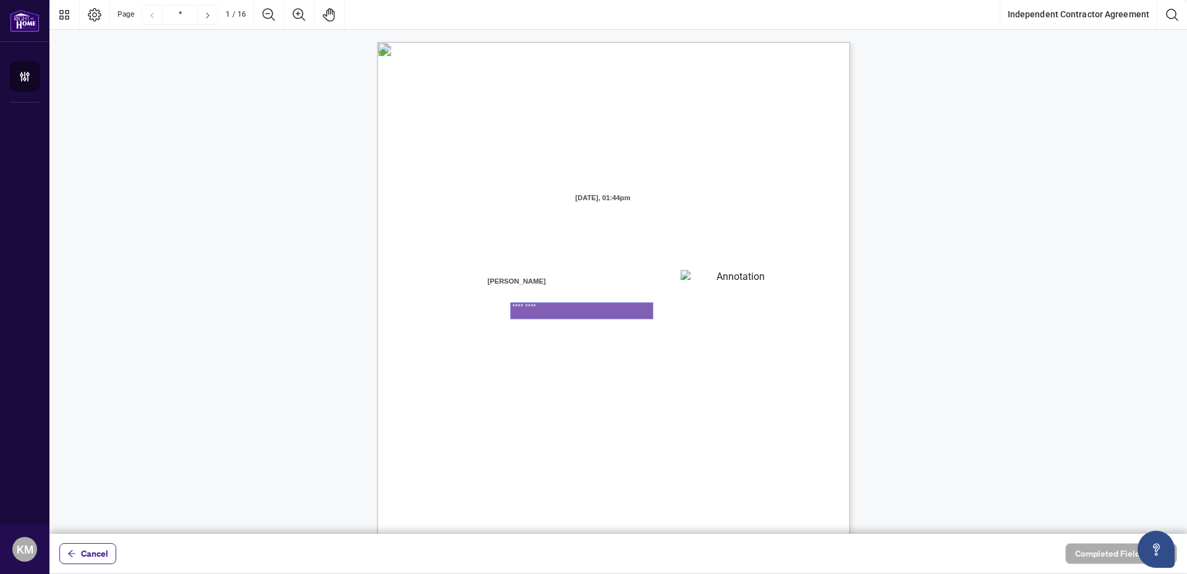
click at [554, 309] on textarea "*********" at bounding box center [581, 311] width 142 height 16
click at [578, 371] on span "facilities, and equipment required to conduct a real estate brokerage busines" at bounding box center [572, 375] width 279 height 11
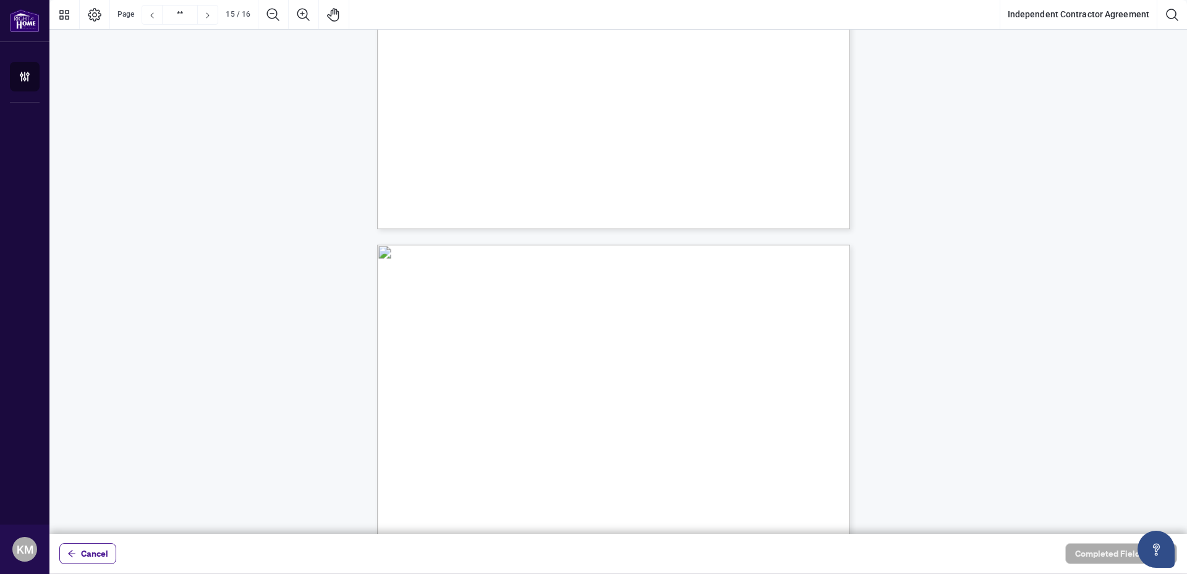
type input "**"
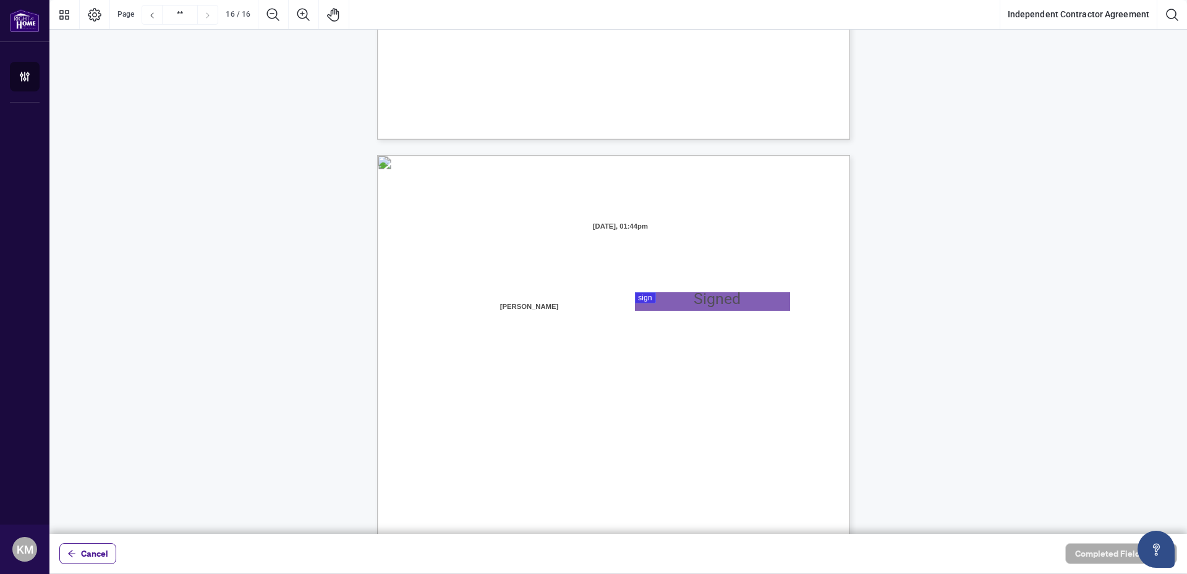
scroll to position [9294, 0]
click at [642, 302] on div at bounding box center [617, 267] width 1137 height 534
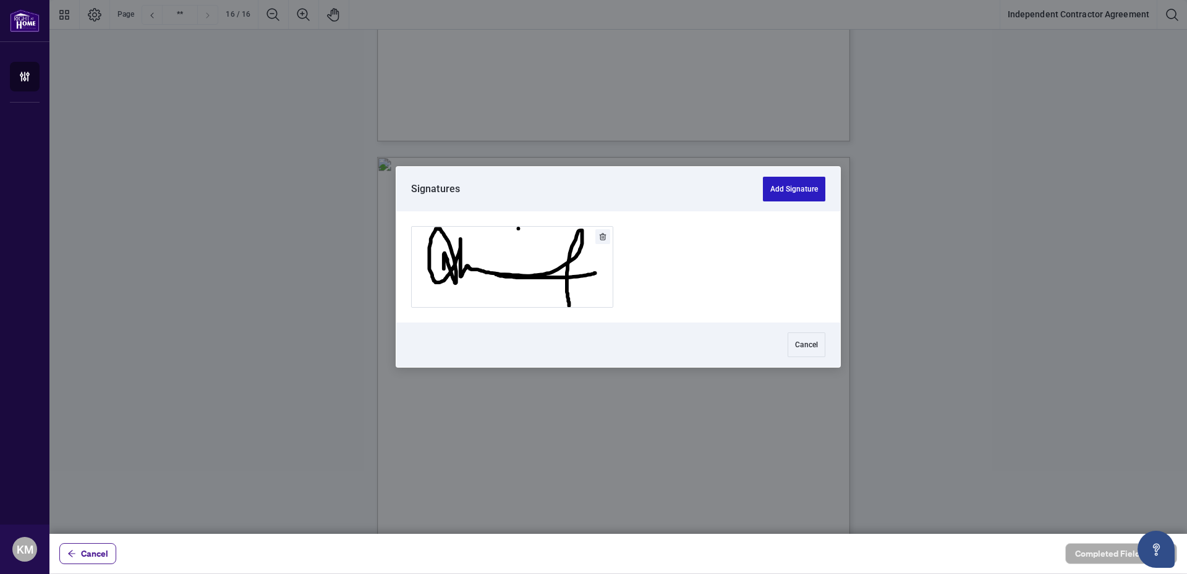
click at [787, 190] on button "Add Signature" at bounding box center [794, 189] width 62 height 25
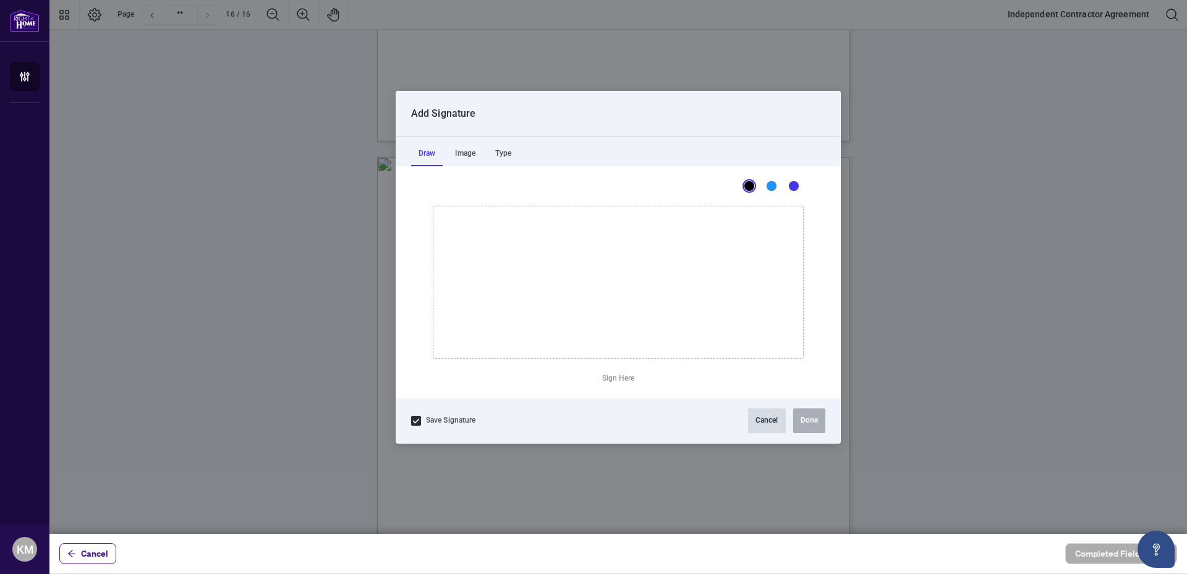
click at [768, 420] on button "Cancel" at bounding box center [767, 420] width 38 height 25
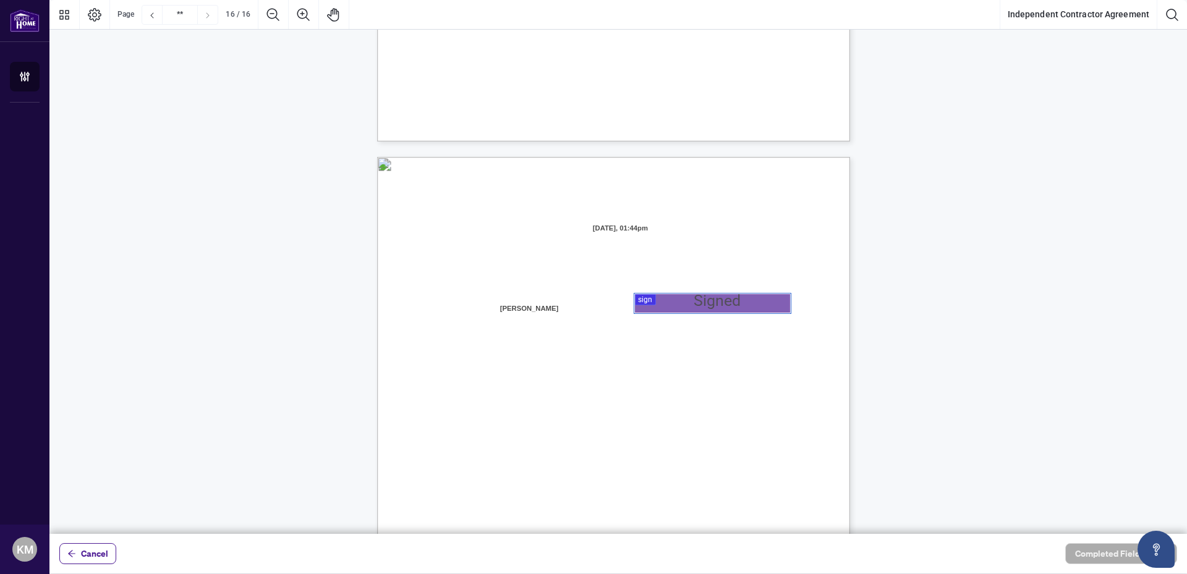
click at [641, 303] on div at bounding box center [617, 267] width 1137 height 534
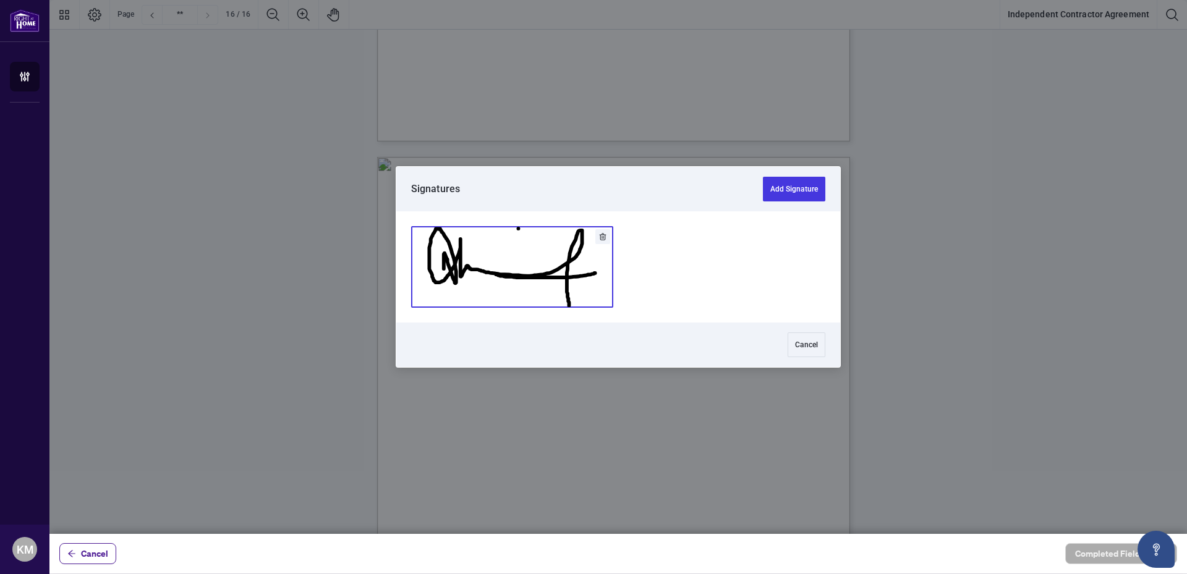
click at [534, 268] on button "Add Signature" at bounding box center [512, 267] width 201 height 80
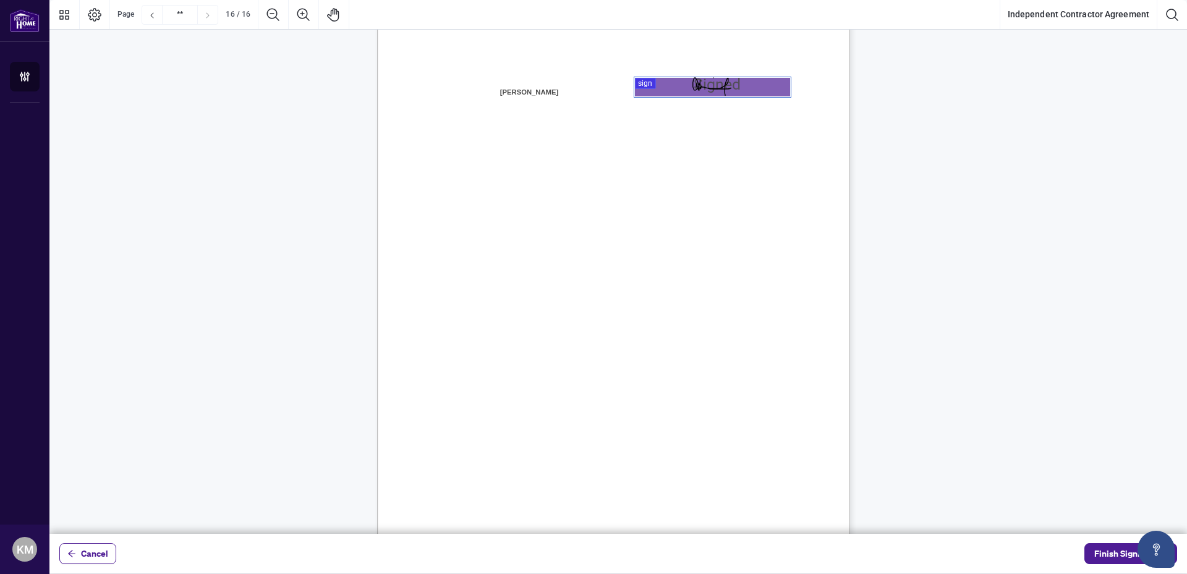
scroll to position [9541, 0]
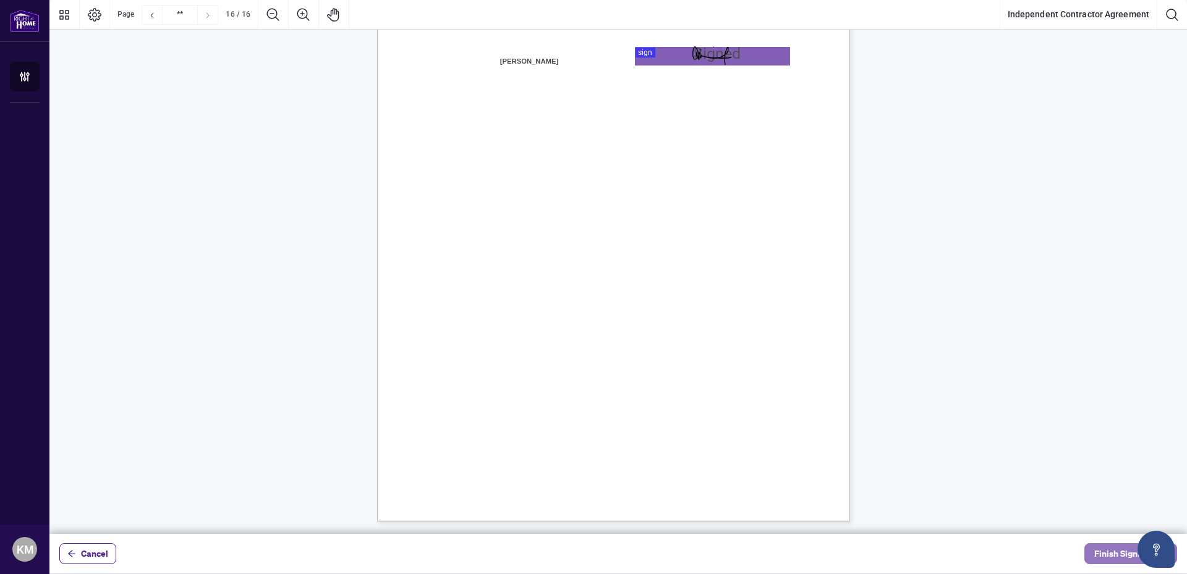
click at [1111, 557] on span "Finish Signing" at bounding box center [1122, 554] width 56 height 20
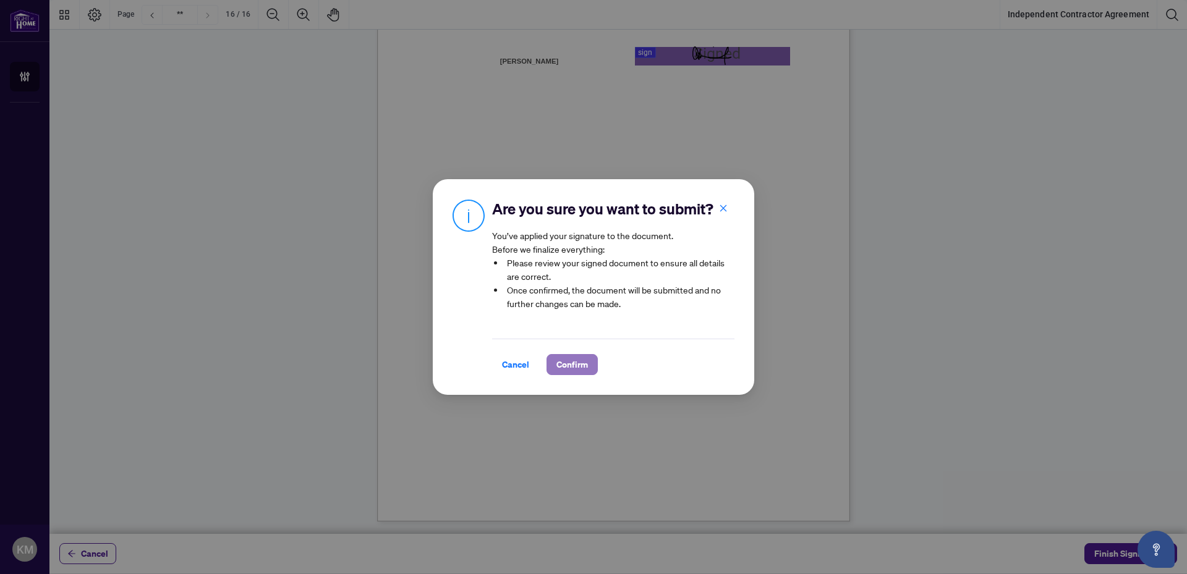
click at [574, 365] on span "Confirm" at bounding box center [572, 365] width 32 height 20
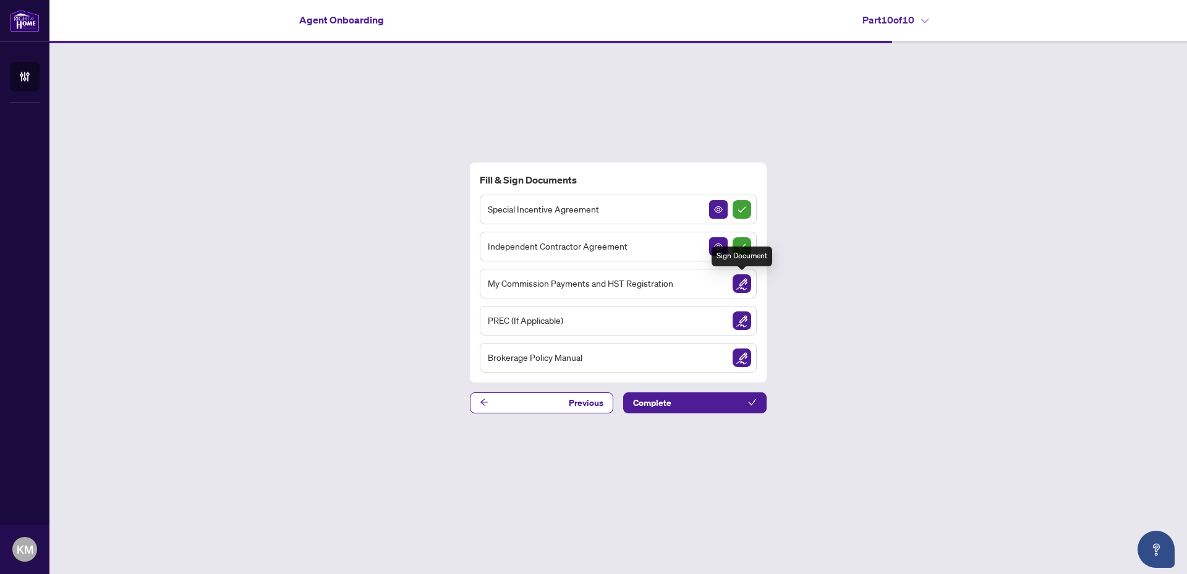
click at [740, 286] on img "Sign Document" at bounding box center [741, 283] width 19 height 19
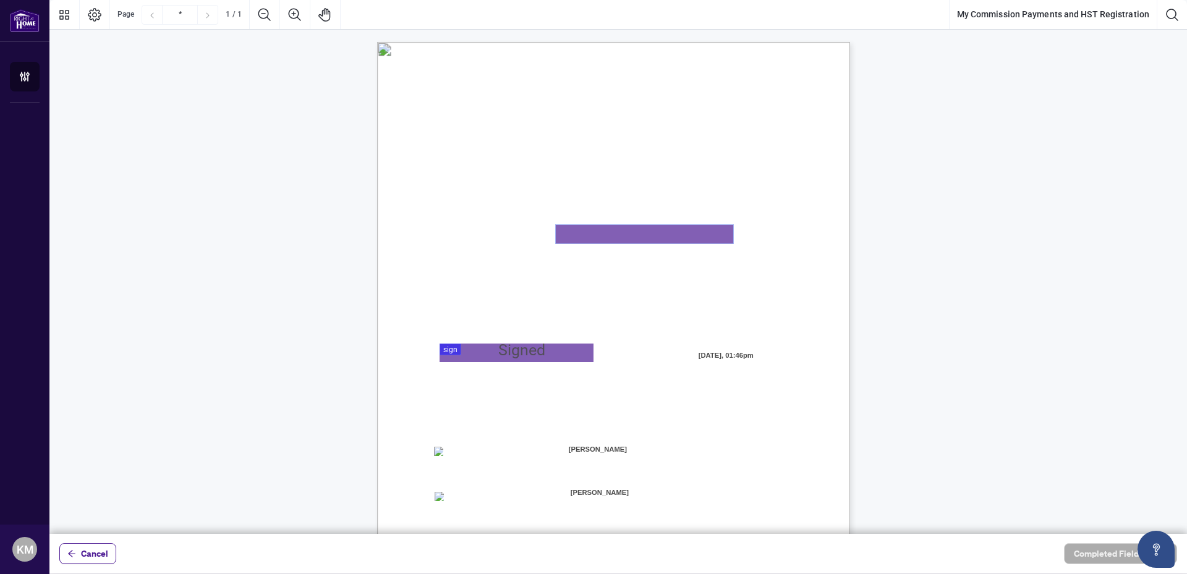
click at [604, 229] on textarea "01K2N82W0617PR3KA8X9DYAB9F" at bounding box center [644, 234] width 177 height 19
paste textarea "*******"
drag, startPoint x: 591, startPoint y: 231, endPoint x: 538, endPoint y: 231, distance: 53.8
click at [538, 231] on div "MY COMMISSION PAYMENTS AND HST REGISTRATION For Right at Home Realty to pay out…" at bounding box center [613, 348] width 473 height 612
paste textarea "**"
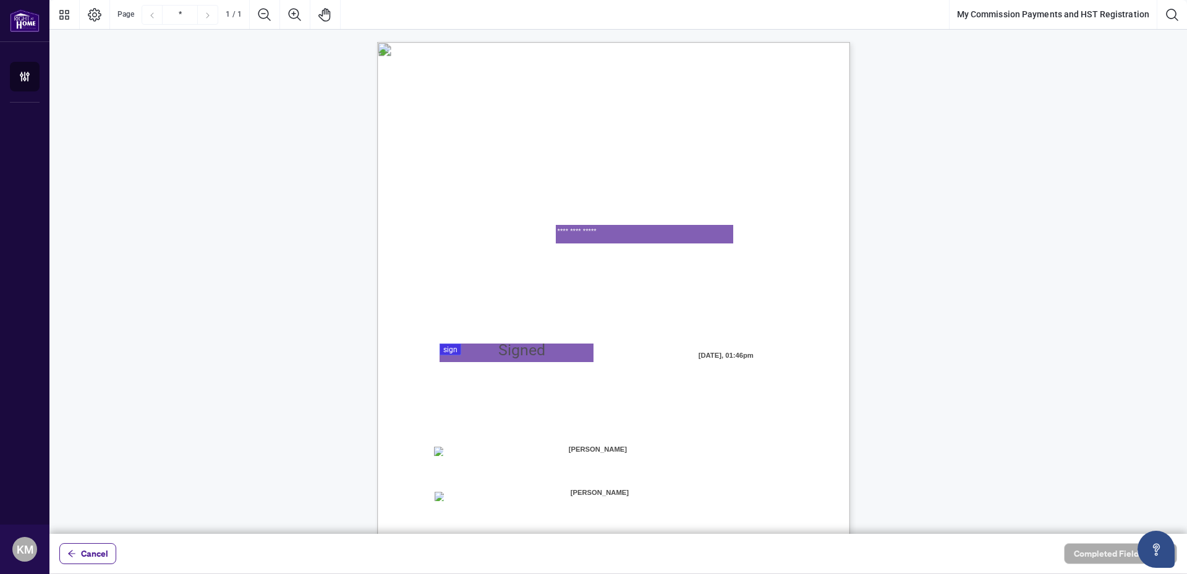
type textarea "**********"
click at [596, 277] on span "for any reason I will immediately notify the Brokerage and provide the updated …" at bounding box center [606, 281] width 347 height 11
click at [455, 353] on div at bounding box center [617, 267] width 1137 height 534
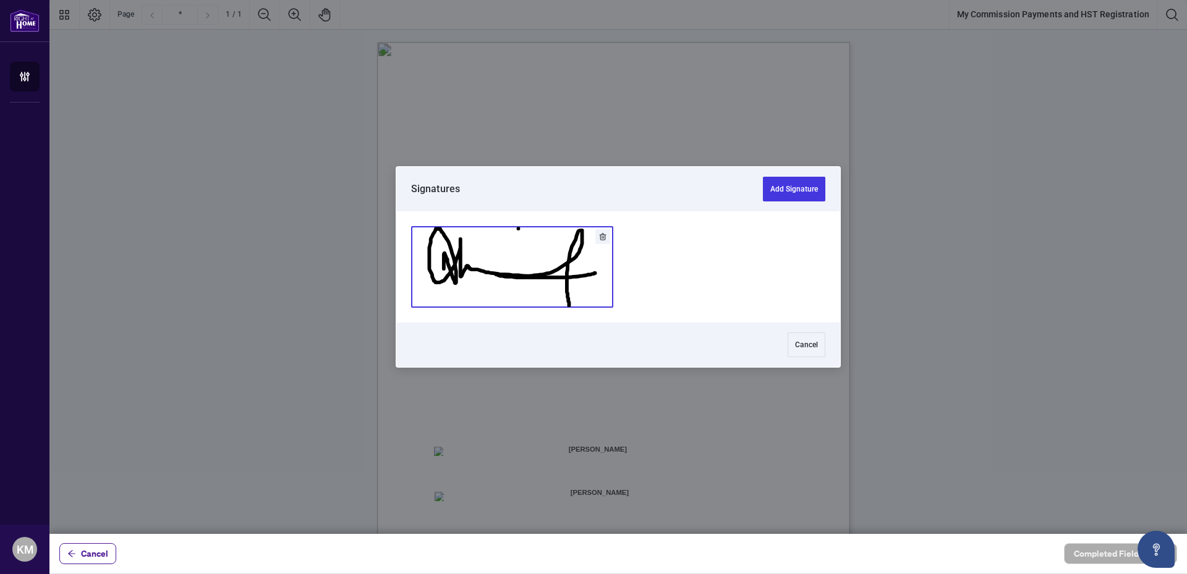
click at [497, 281] on button "Add Signature" at bounding box center [512, 267] width 201 height 80
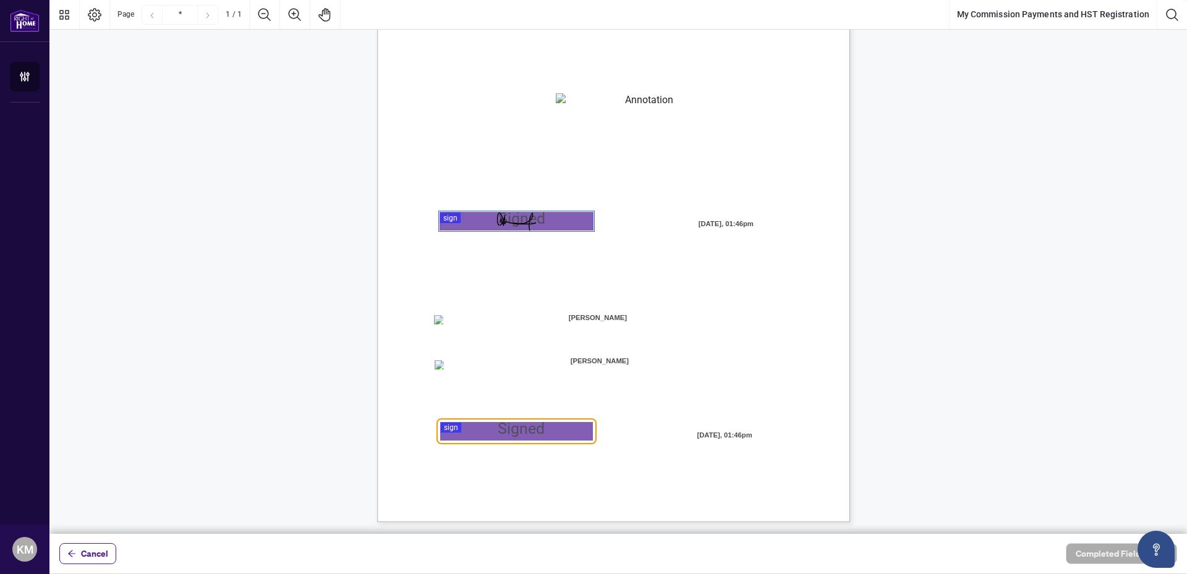
scroll to position [132, 0]
click at [446, 432] on div at bounding box center [617, 267] width 1137 height 534
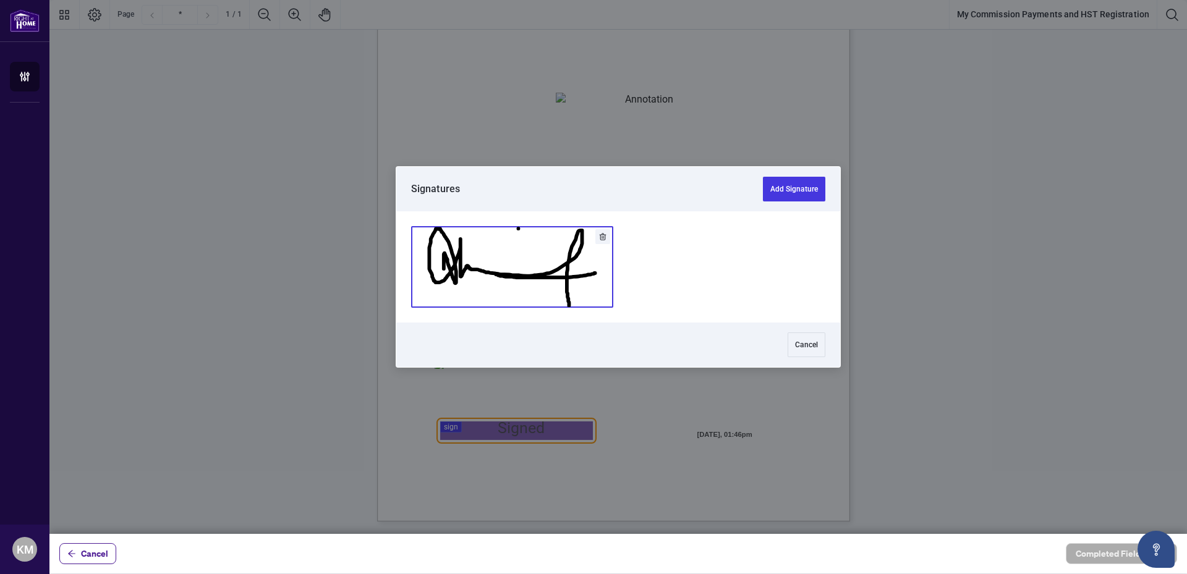
click at [488, 268] on button "Add Signature" at bounding box center [512, 267] width 201 height 80
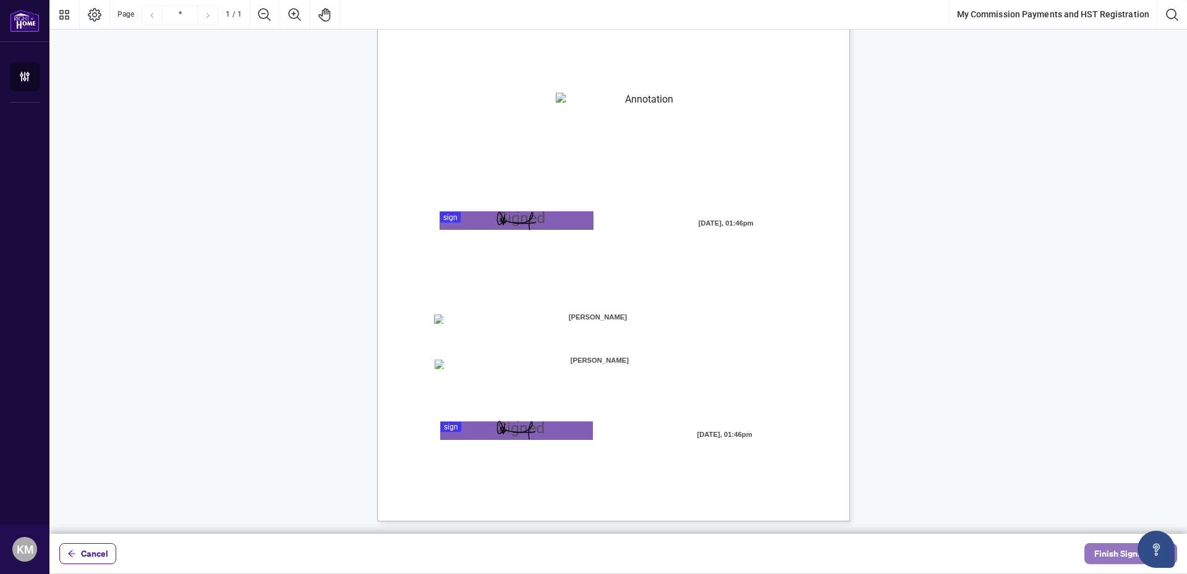
click at [1117, 554] on span "Finish Signing" at bounding box center [1122, 554] width 56 height 20
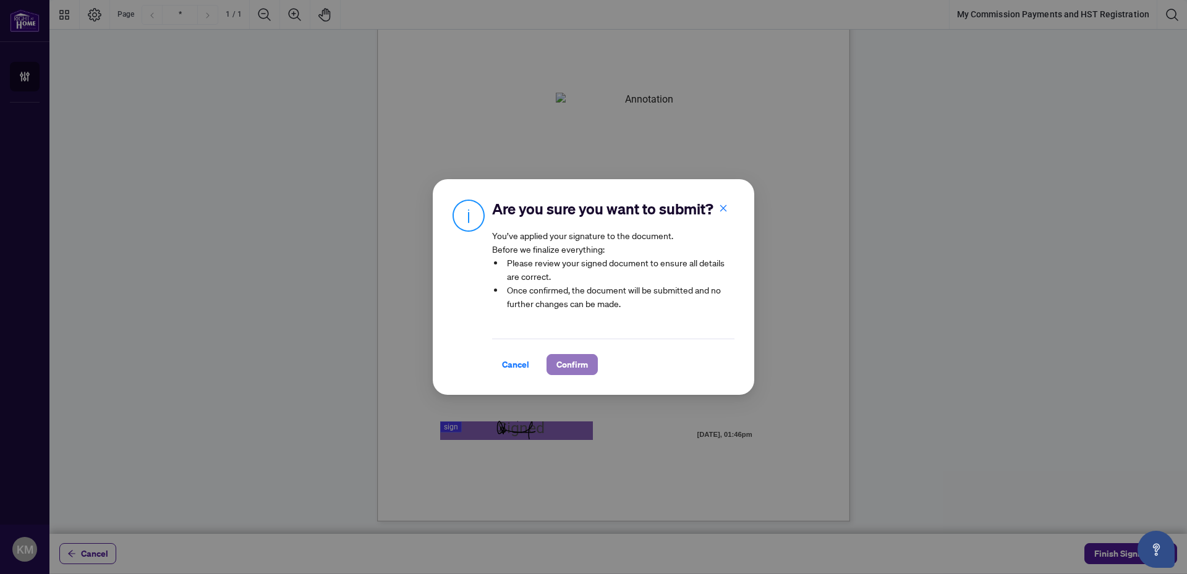
click at [578, 365] on span "Confirm" at bounding box center [572, 365] width 32 height 20
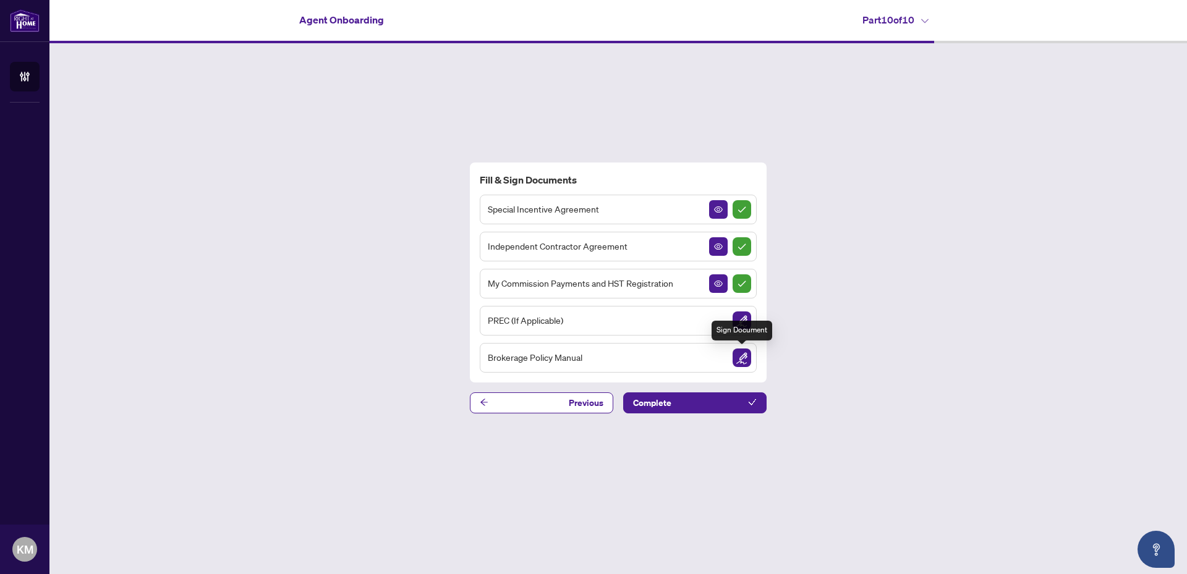
click at [742, 358] on img "Sign Document" at bounding box center [741, 358] width 19 height 19
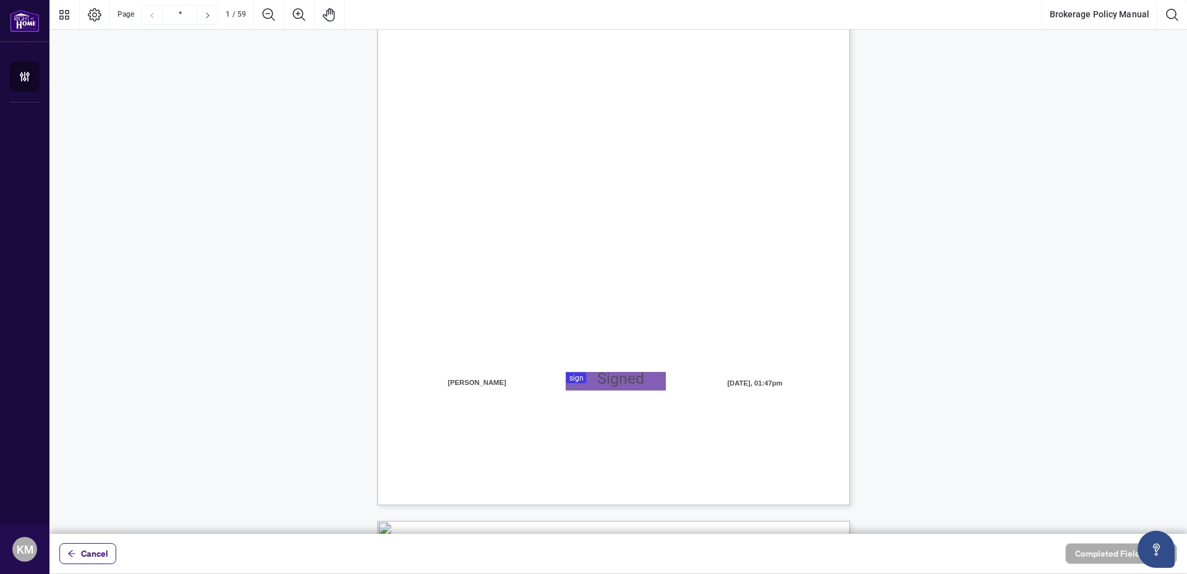
scroll to position [185, 0]
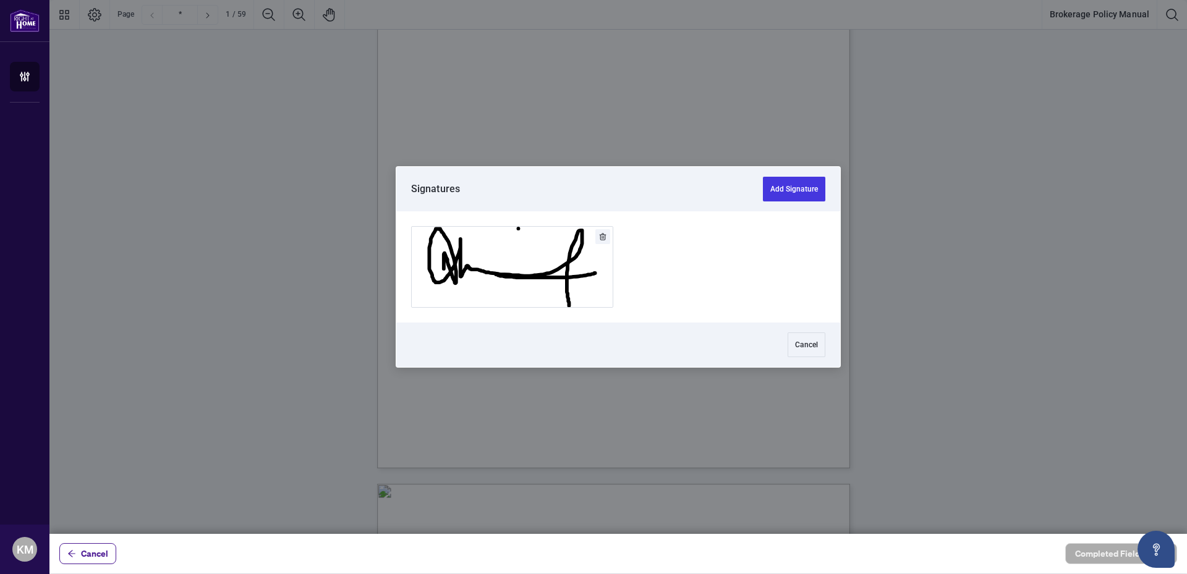
click at [598, 348] on div at bounding box center [617, 267] width 1137 height 534
click at [544, 274] on button "Add Signature" at bounding box center [512, 267] width 201 height 80
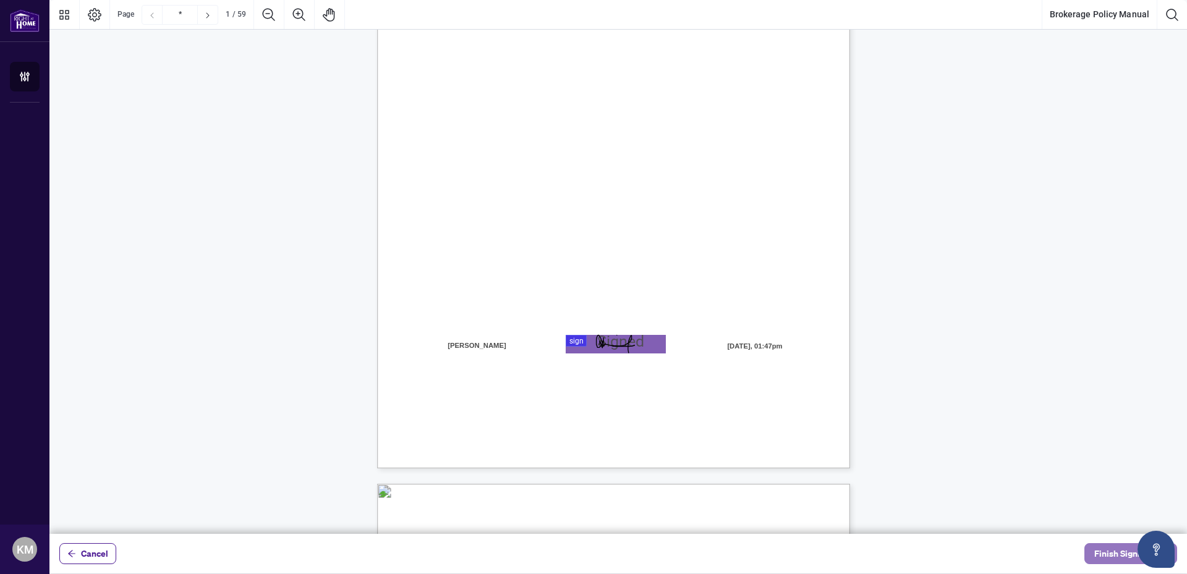
click at [1098, 549] on span "Finish Signing" at bounding box center [1122, 554] width 56 height 20
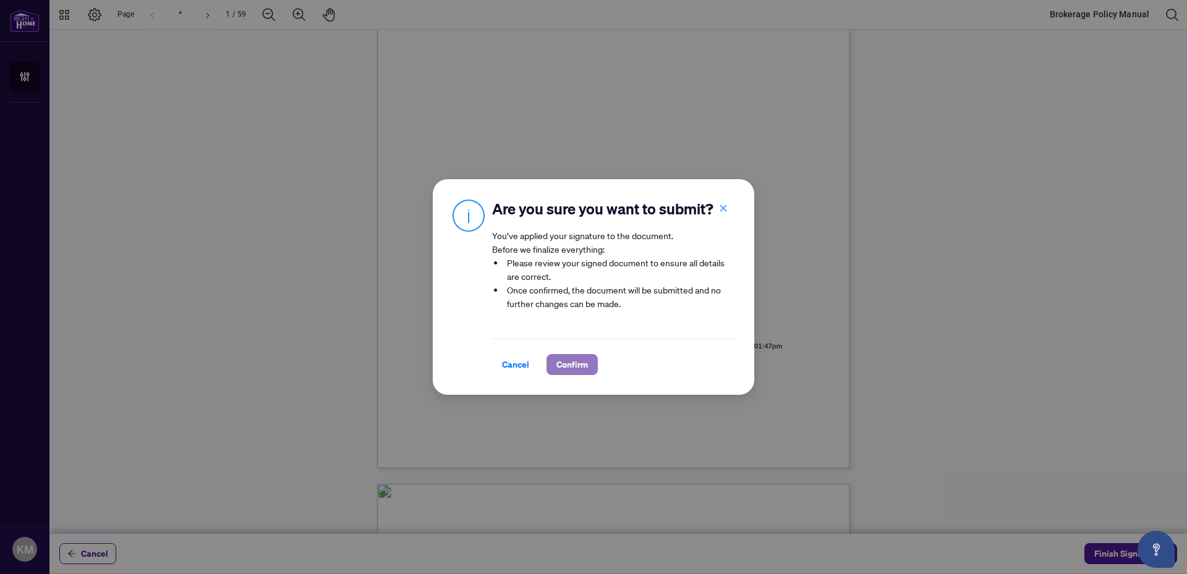
click at [569, 365] on span "Confirm" at bounding box center [572, 365] width 32 height 20
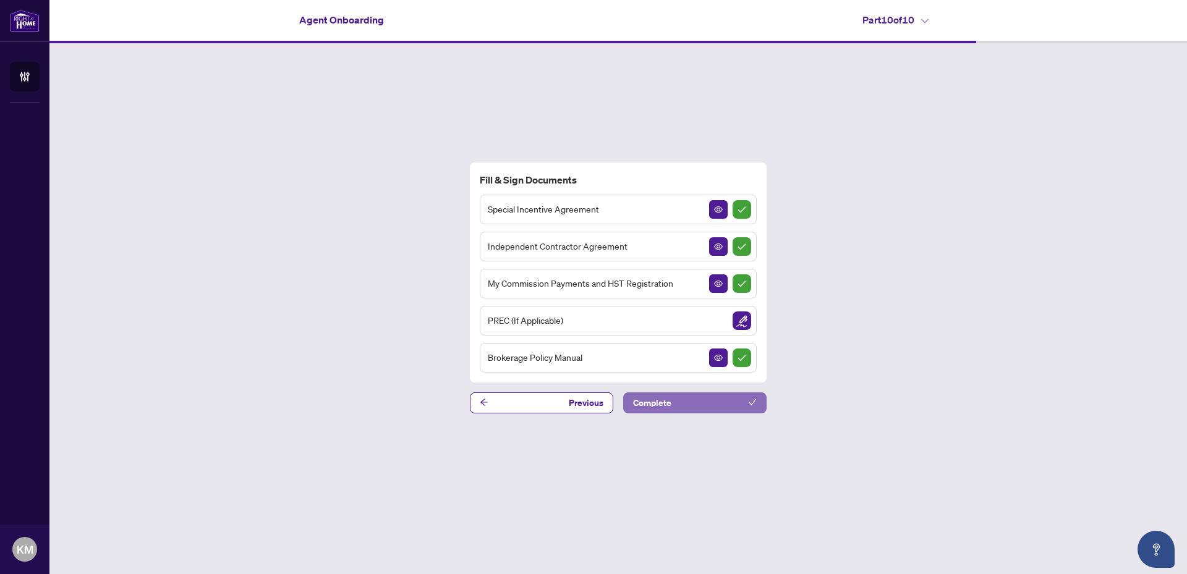
click at [674, 402] on button "Complete" at bounding box center [694, 402] width 143 height 21
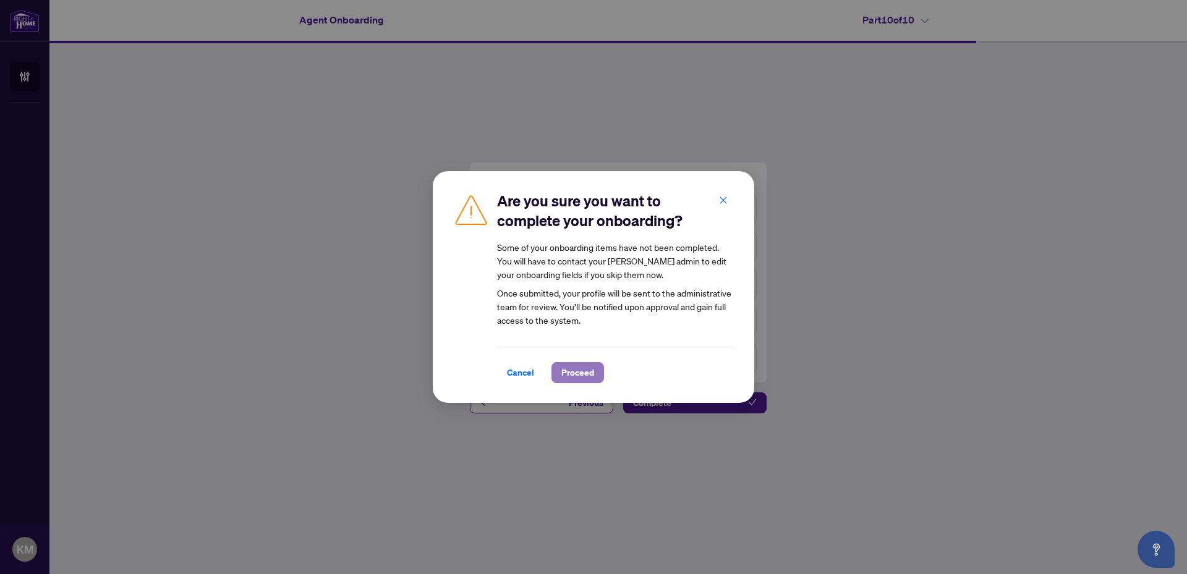
click at [580, 375] on span "Proceed" at bounding box center [577, 373] width 33 height 20
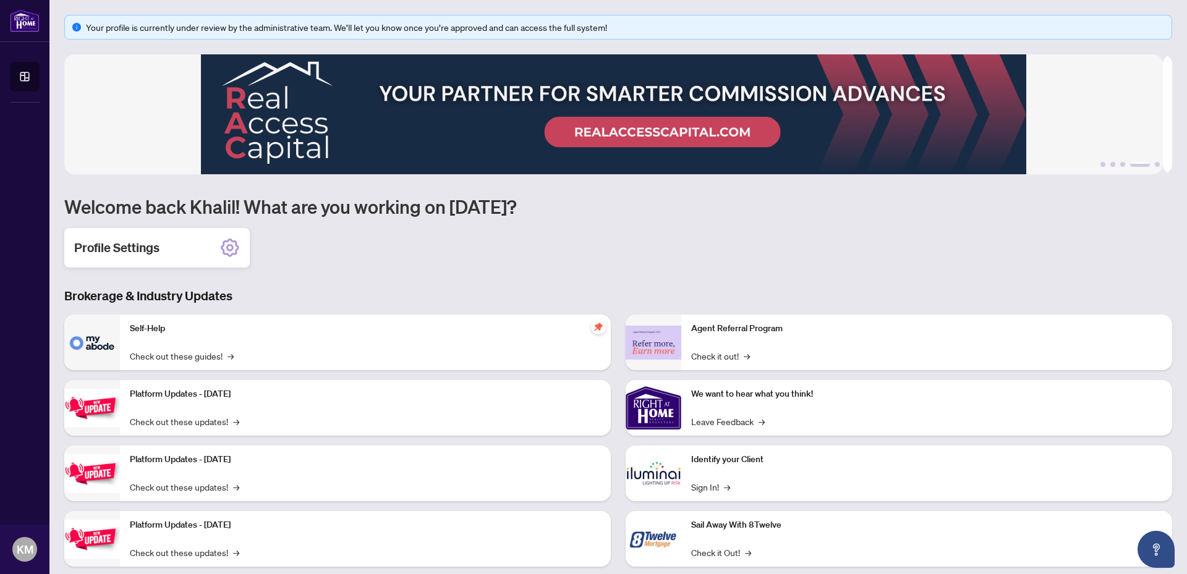
click at [135, 243] on h2 "Profile Settings" at bounding box center [116, 247] width 85 height 17
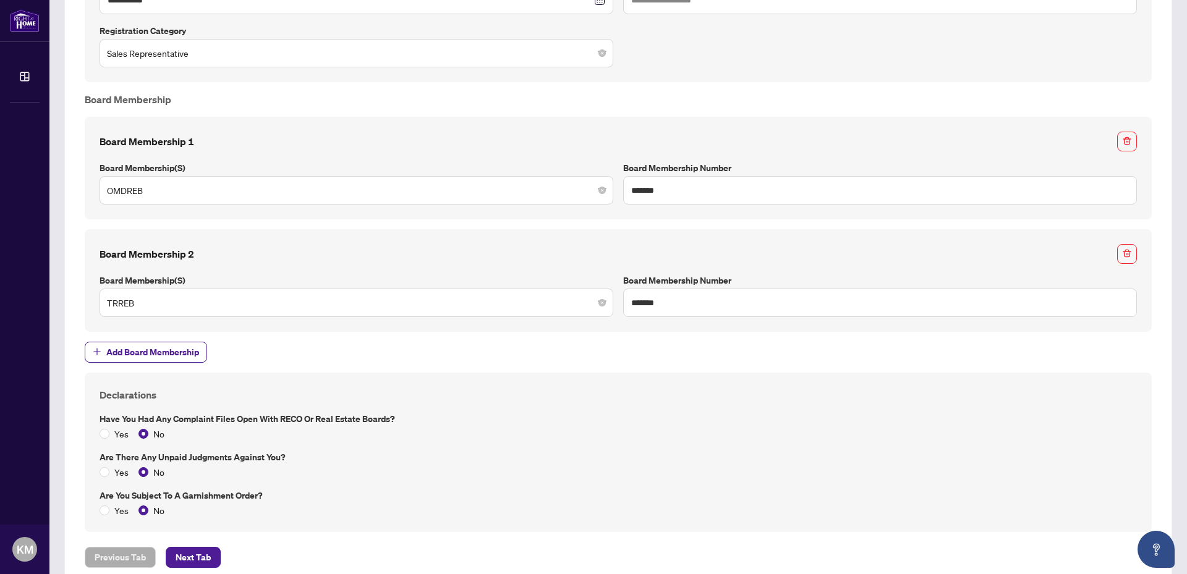
scroll to position [988, 0]
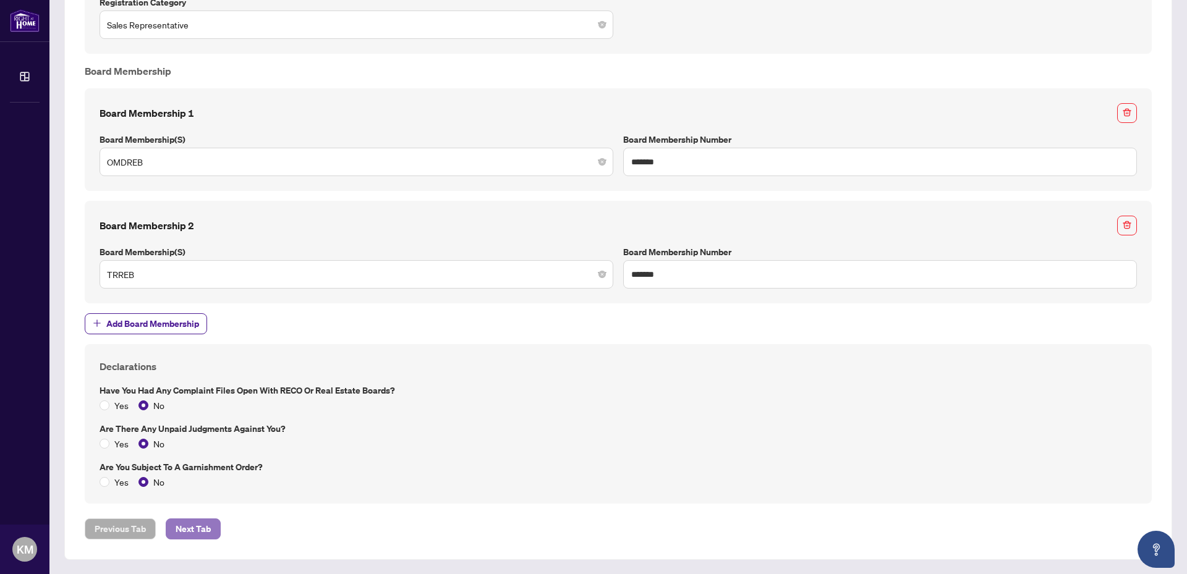
click at [180, 528] on span "Next Tab" at bounding box center [193, 529] width 35 height 20
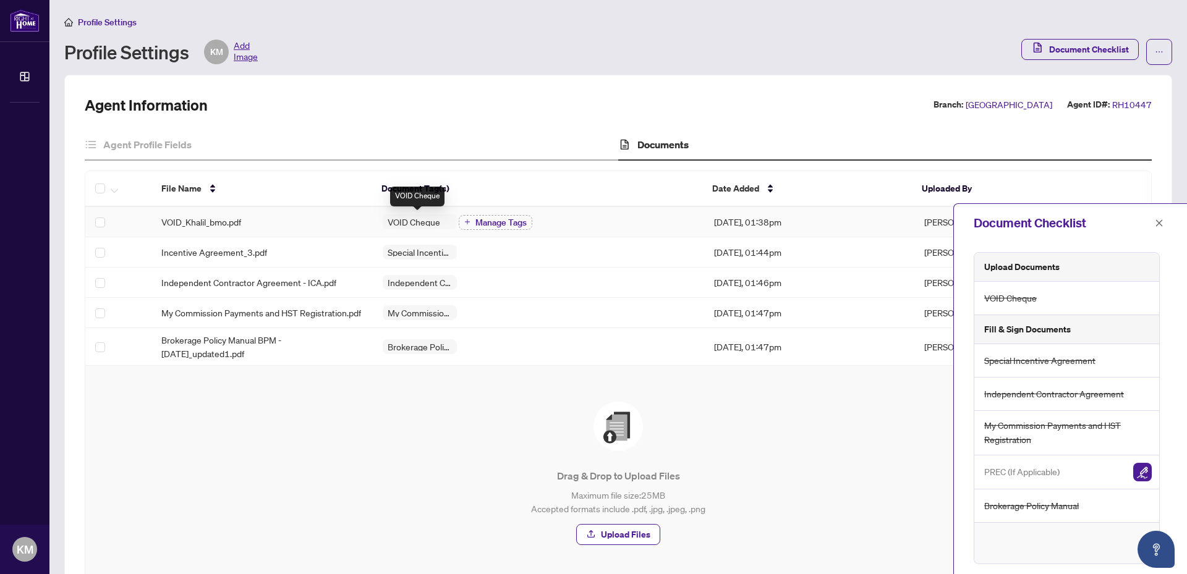
click at [412, 221] on span "VOID Cheque" at bounding box center [414, 222] width 62 height 9
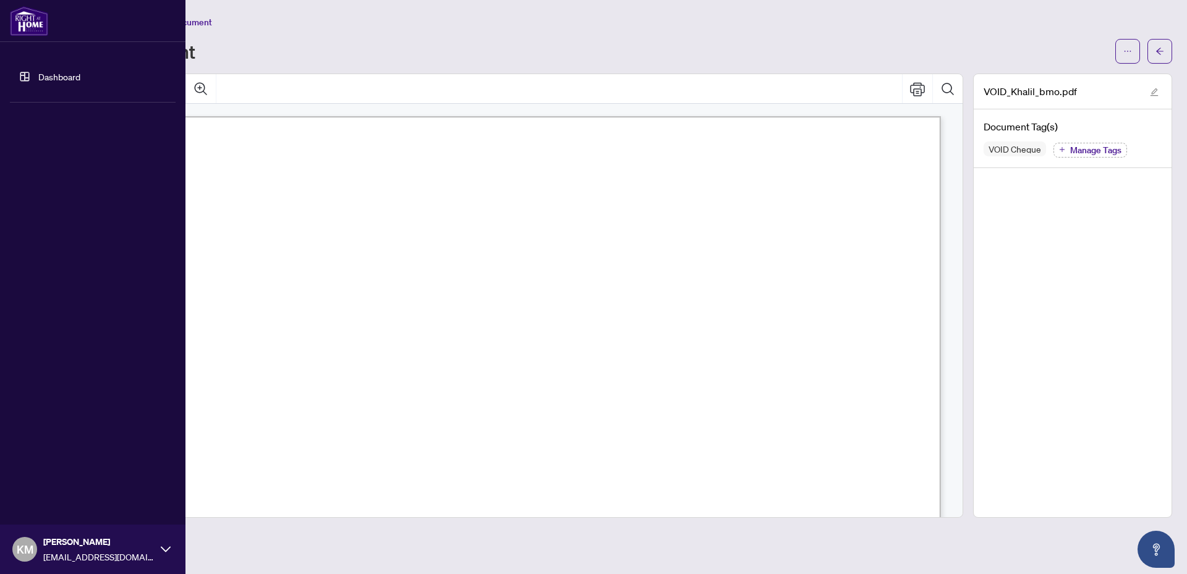
click at [27, 20] on img at bounding box center [29, 21] width 38 height 30
